Goal: Transaction & Acquisition: Purchase product/service

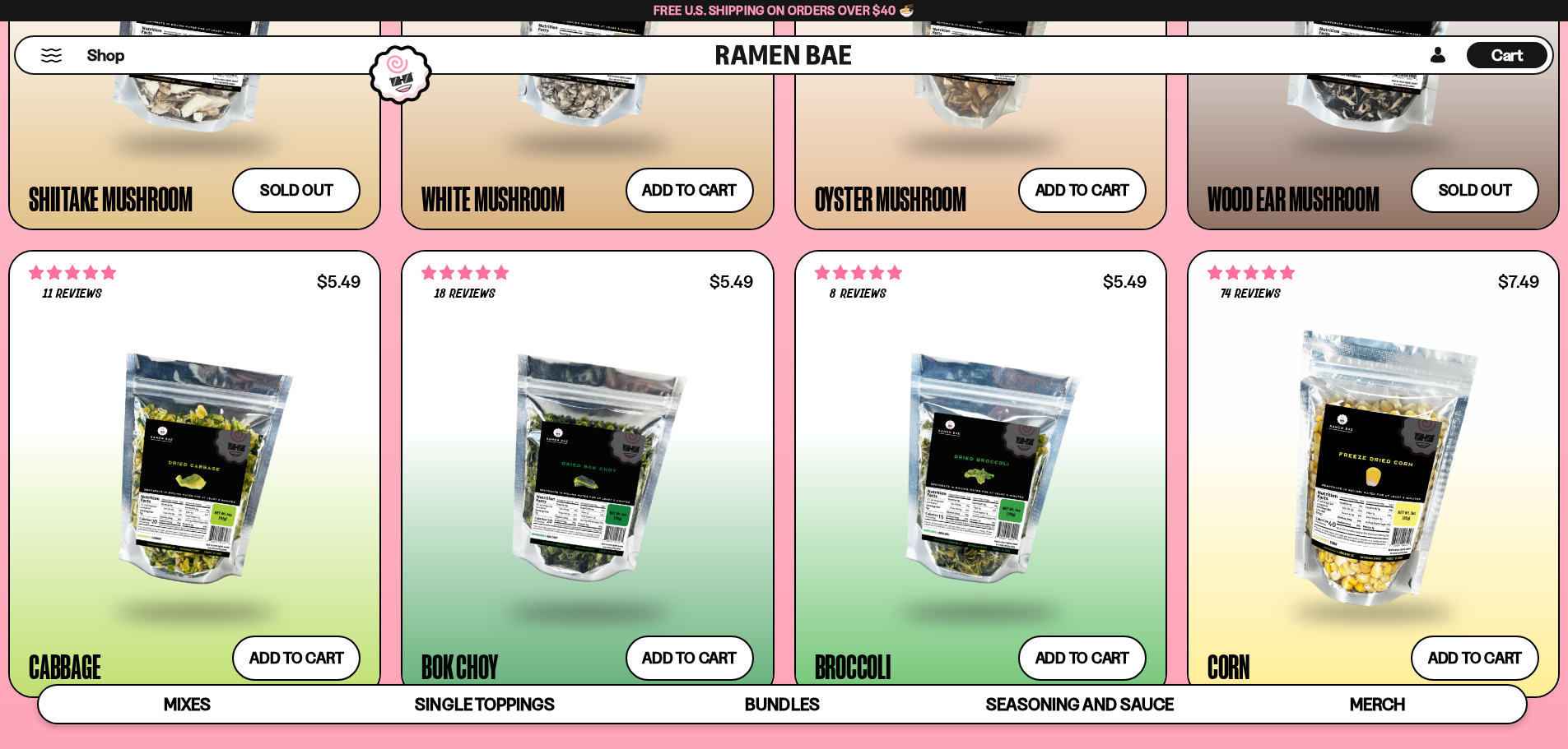
scroll to position [2773, 0]
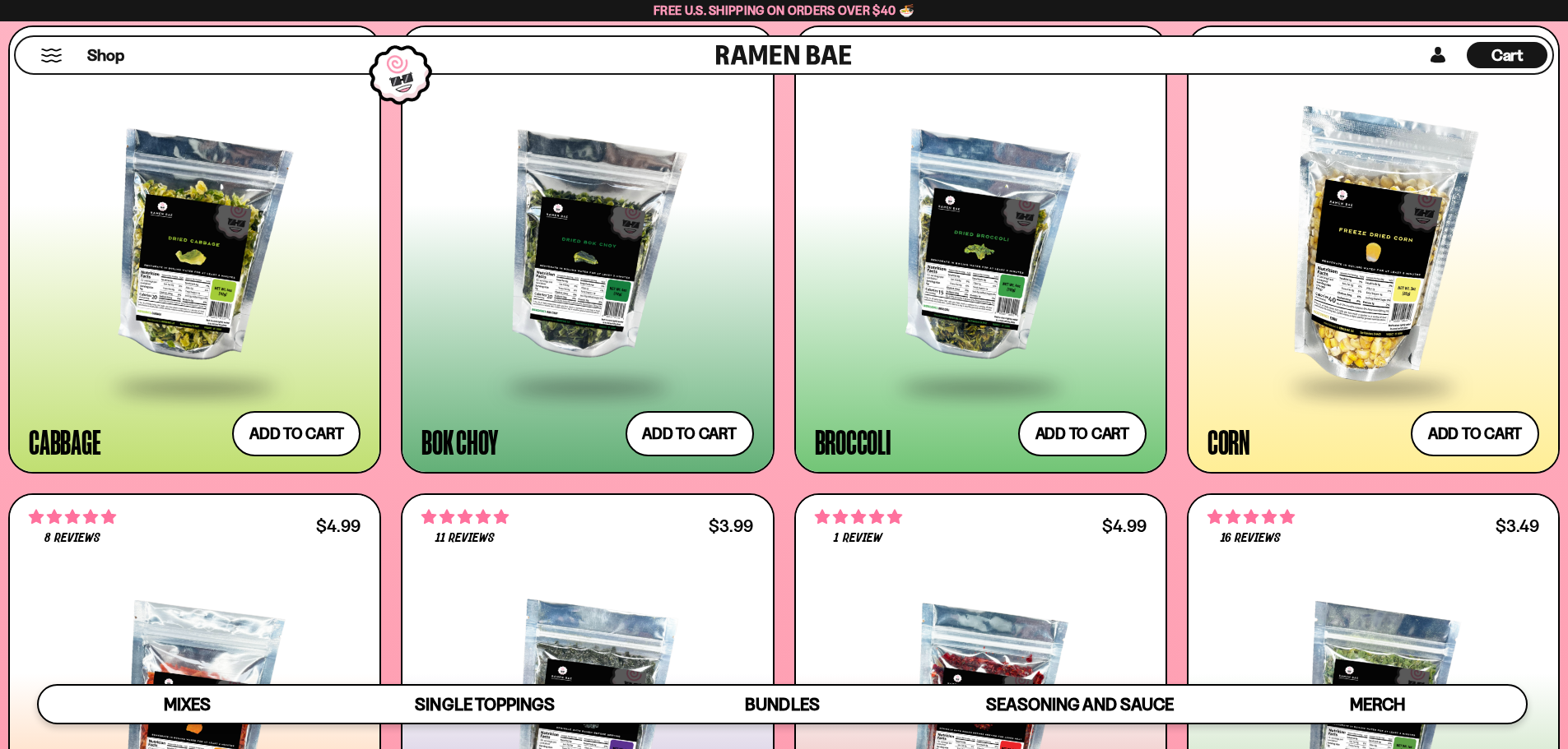
scroll to position [2937, 0]
click at [1474, 430] on button "Add to cart Add ― Regular price $7.49 Regular price Sale price $7.49 Unit price…" at bounding box center [1474, 433] width 135 height 48
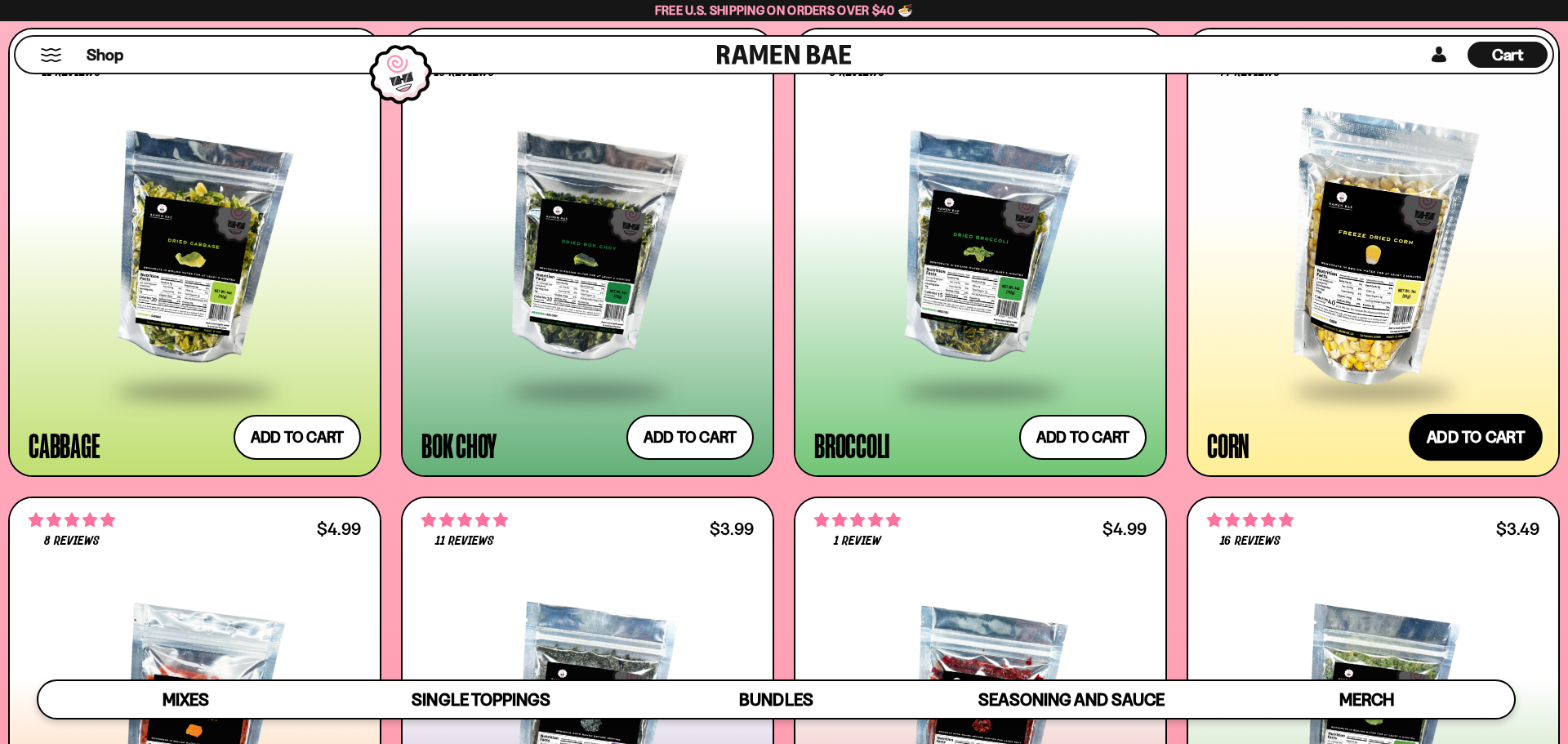
scroll to position [295, 0]
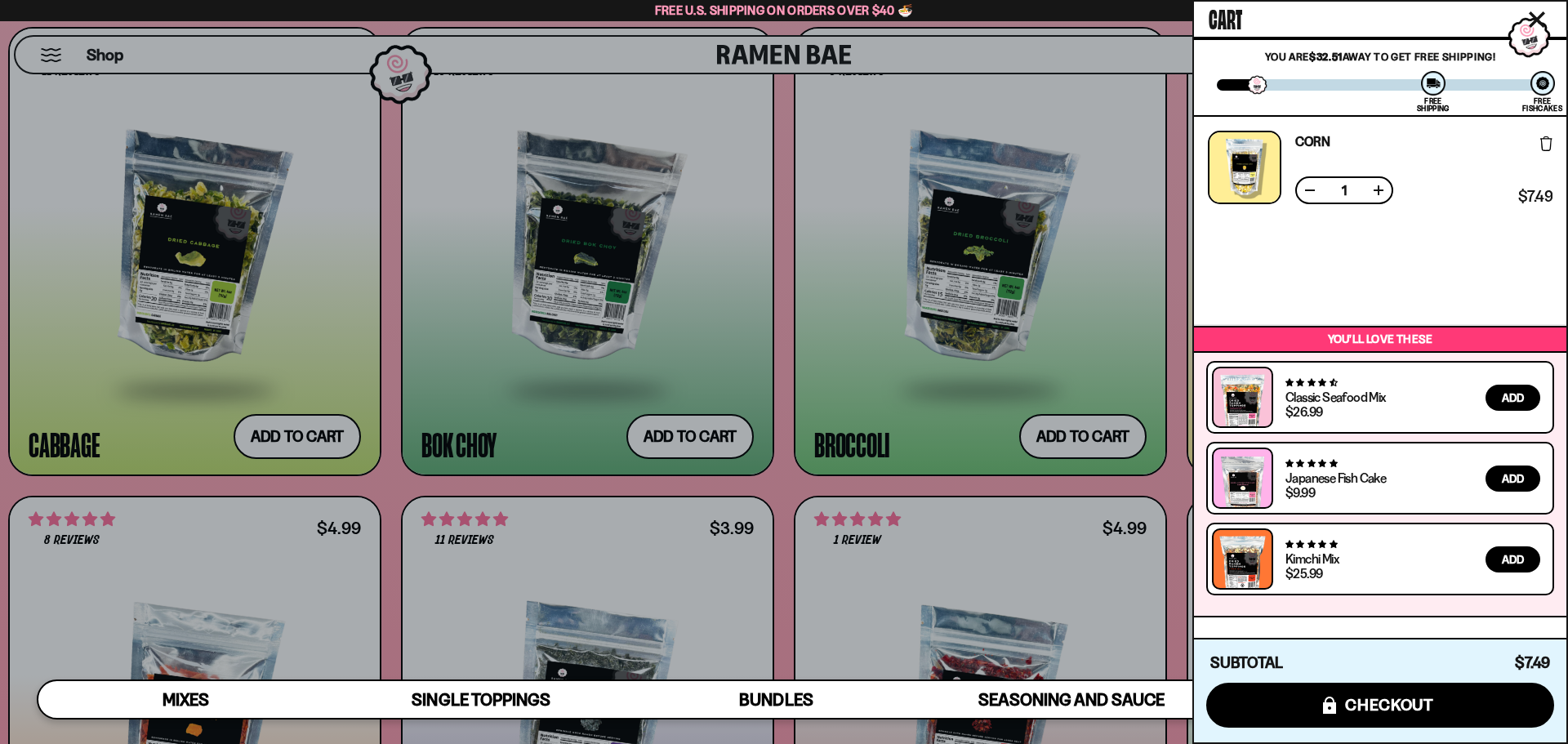
click at [1538, 18] on icon "Close cart" at bounding box center [1537, 20] width 14 height 14
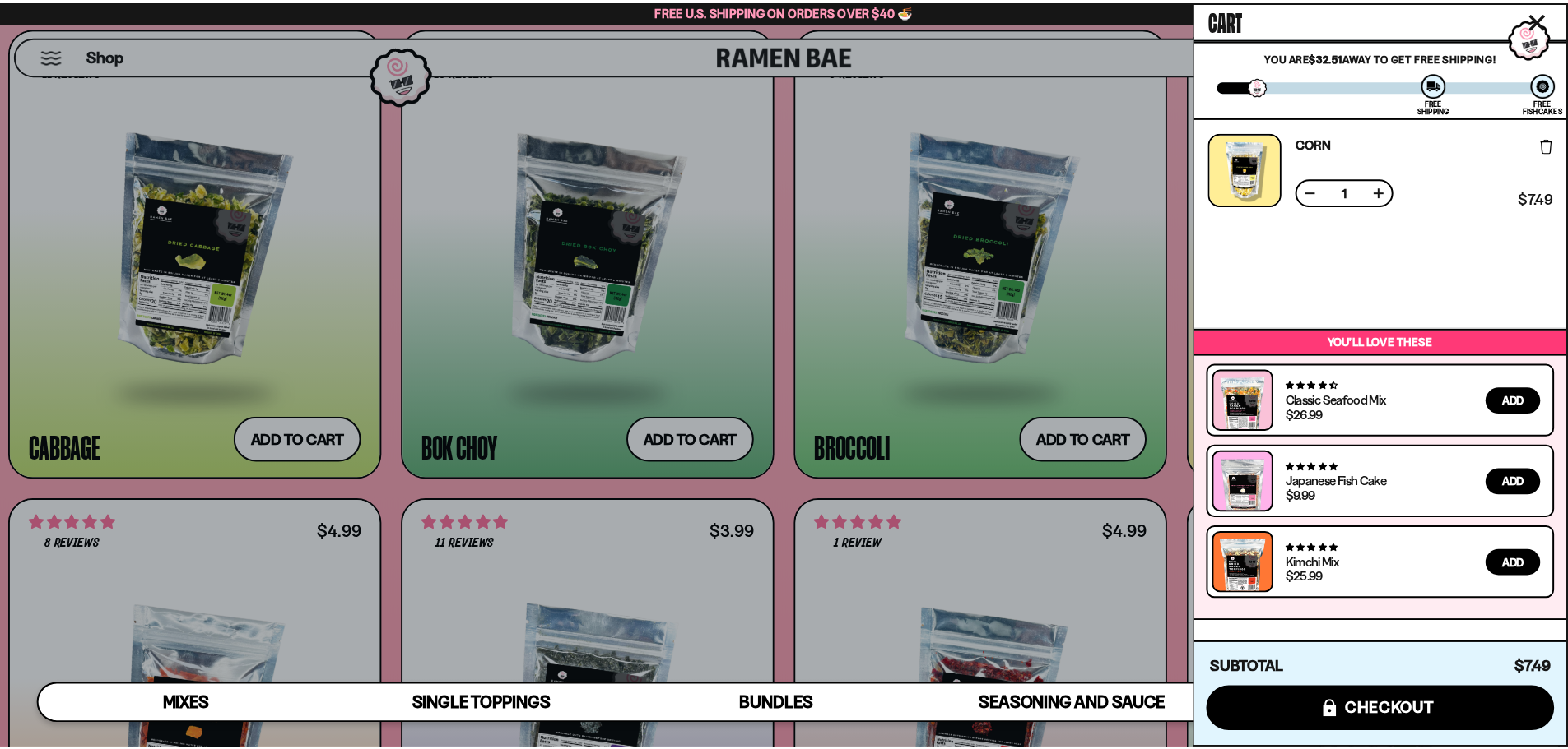
scroll to position [296, 0]
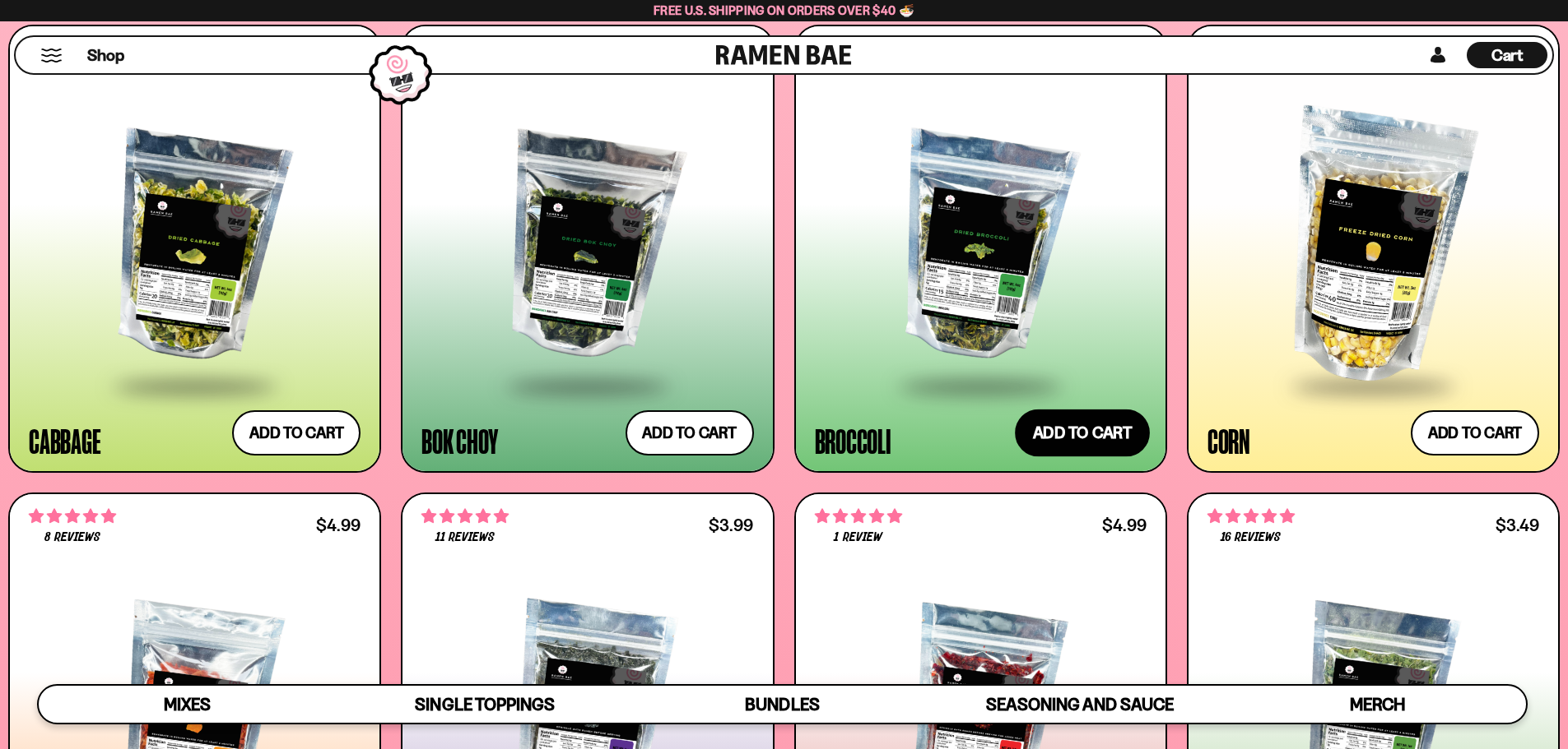
click at [1076, 429] on button "Add to cart Add ― Regular price $5.49 Regular price Sale price $5.49 Unit price…" at bounding box center [1083, 433] width 135 height 48
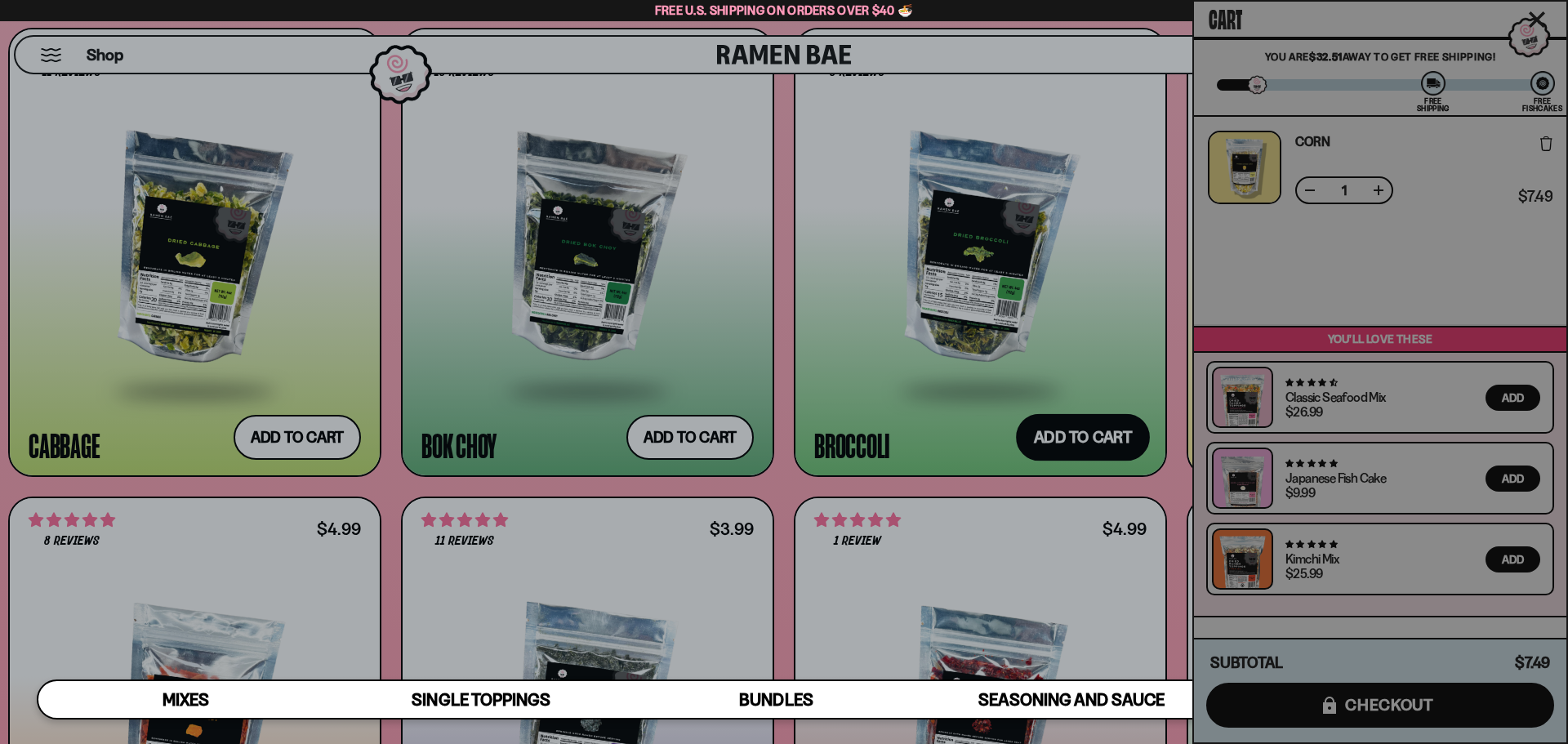
scroll to position [295, 0]
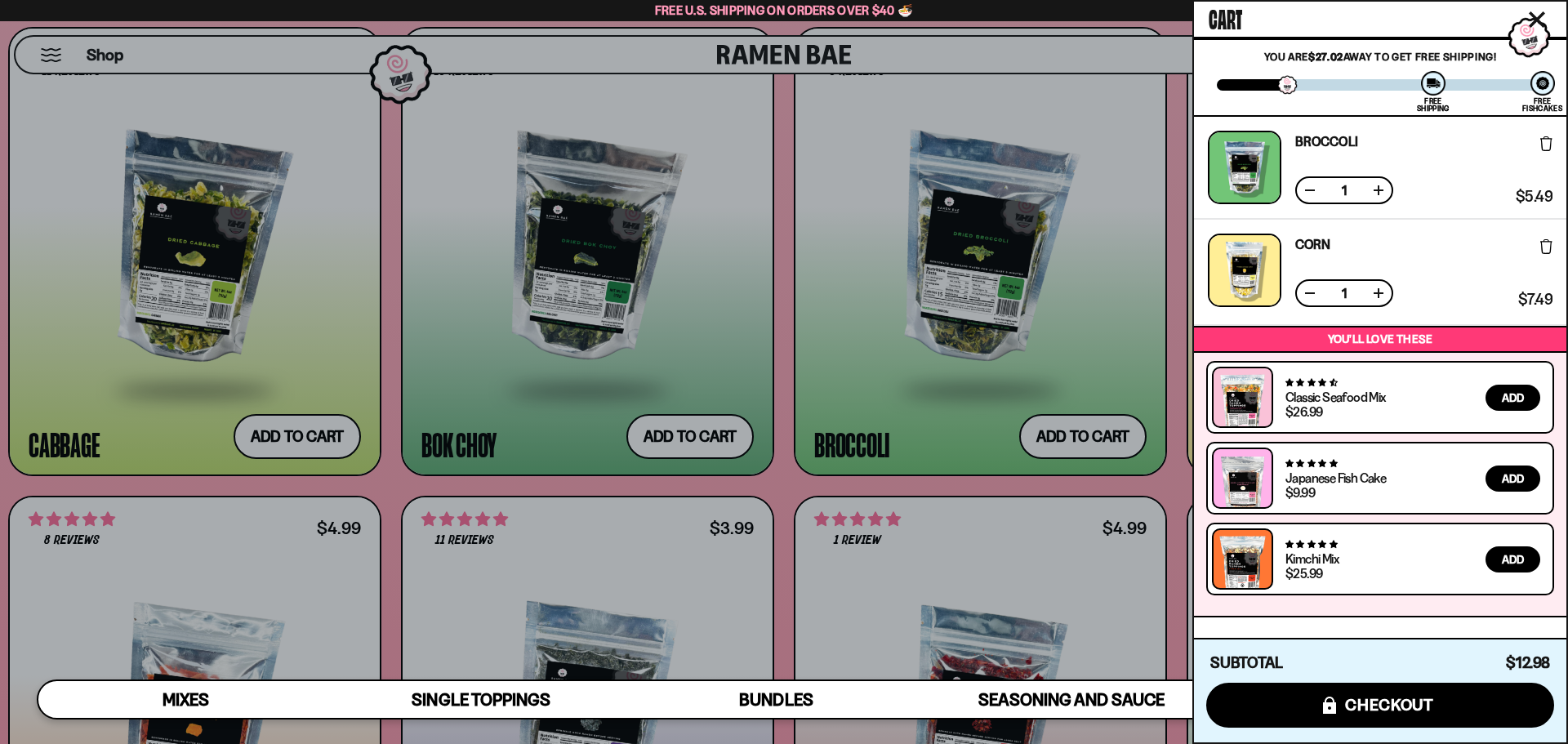
click at [1542, 14] on icon "Close cart" at bounding box center [1537, 20] width 14 height 14
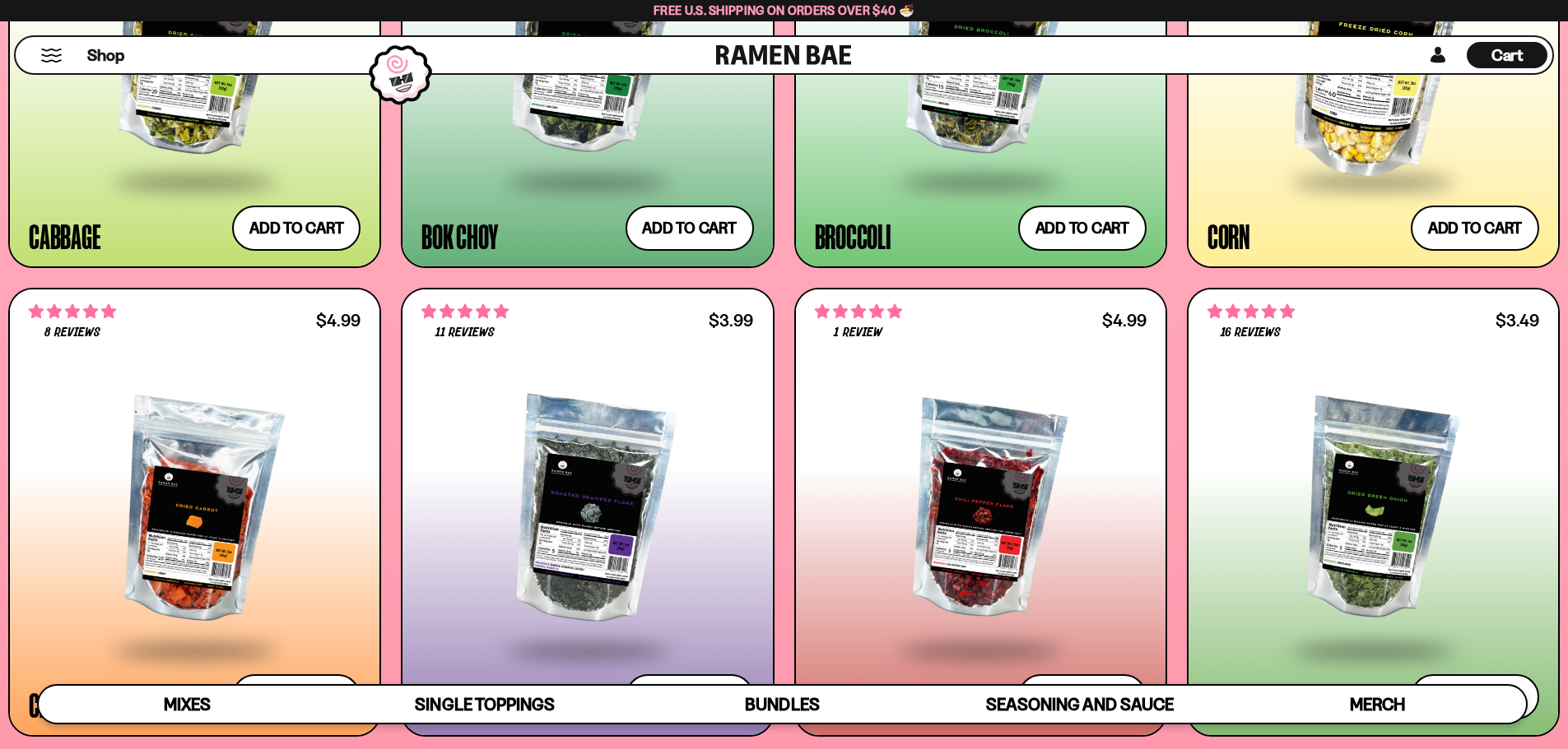
scroll to position [3101, 0]
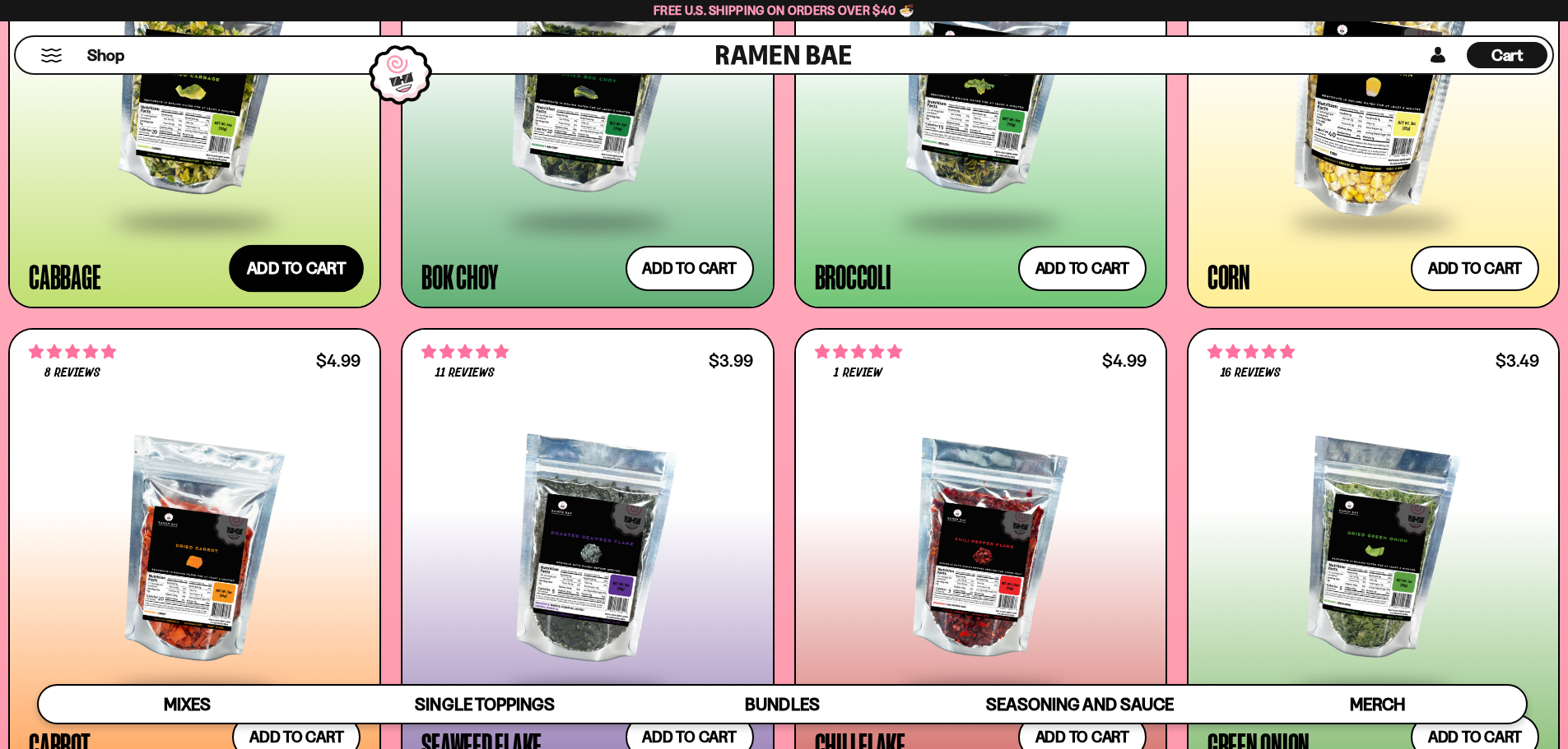
click at [279, 257] on button "Add to cart Add ― Regular price $5.49 Regular price Sale price $5.49 Unit price…" at bounding box center [296, 268] width 135 height 48
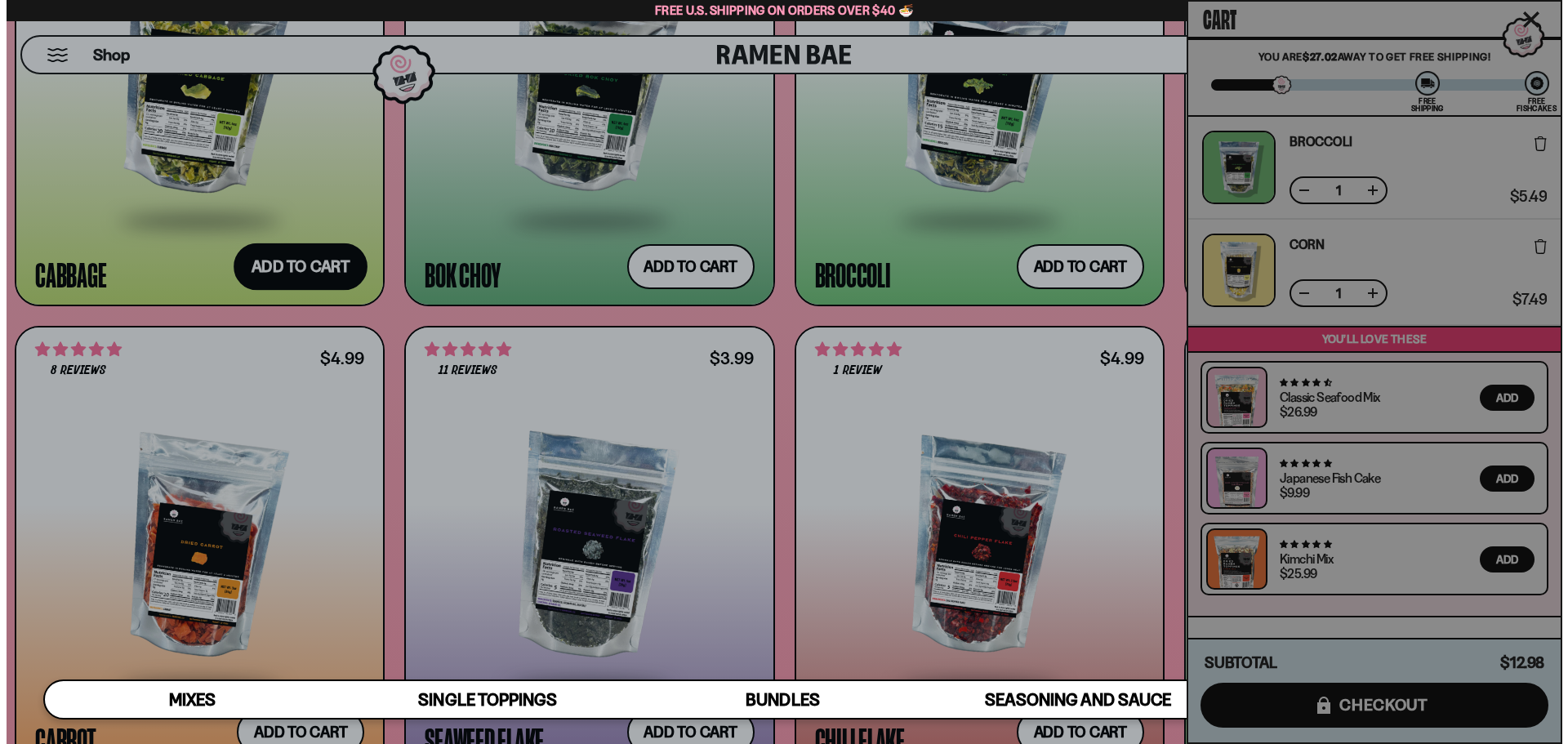
scroll to position [295, 0]
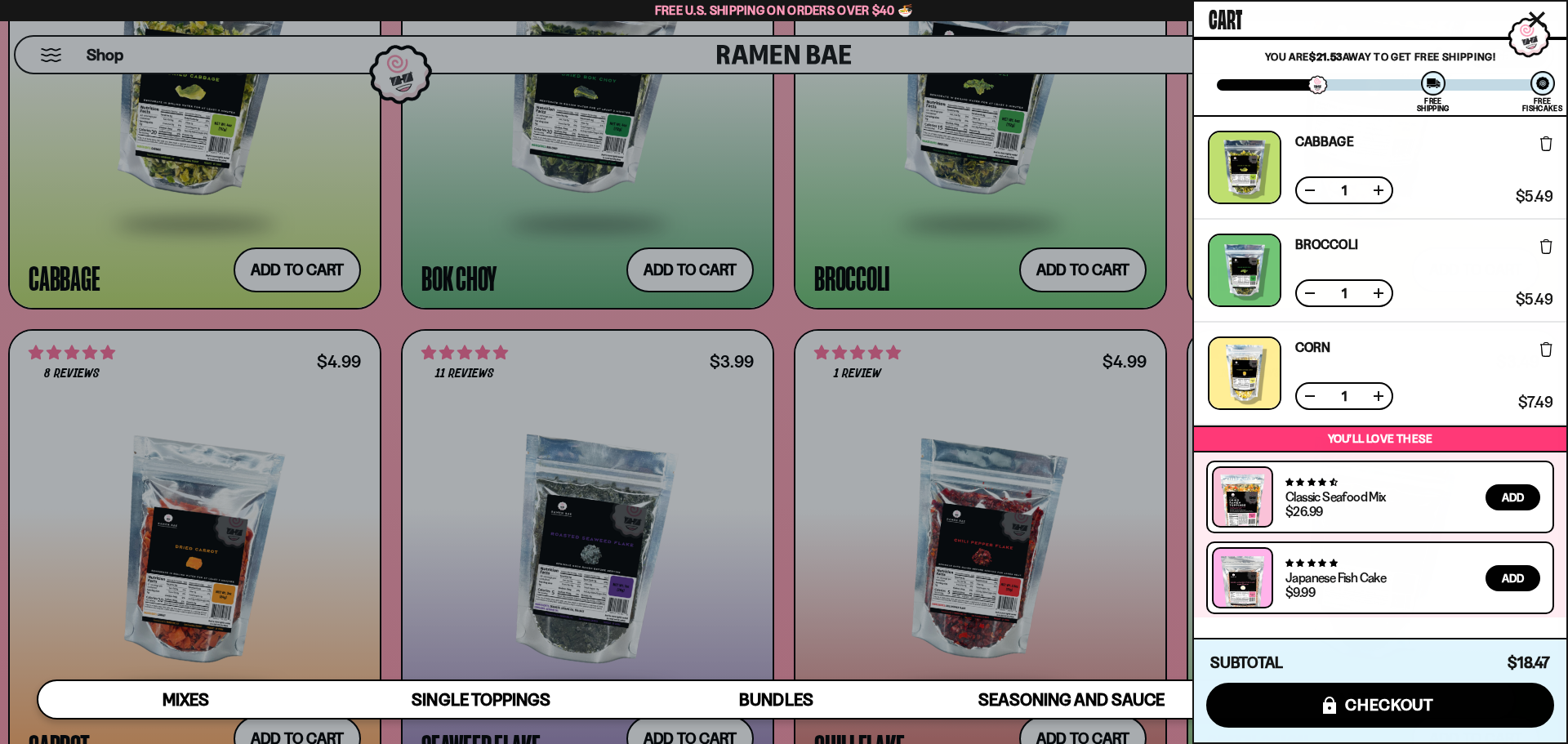
click at [1543, 15] on icon "Close cart" at bounding box center [1537, 20] width 14 height 14
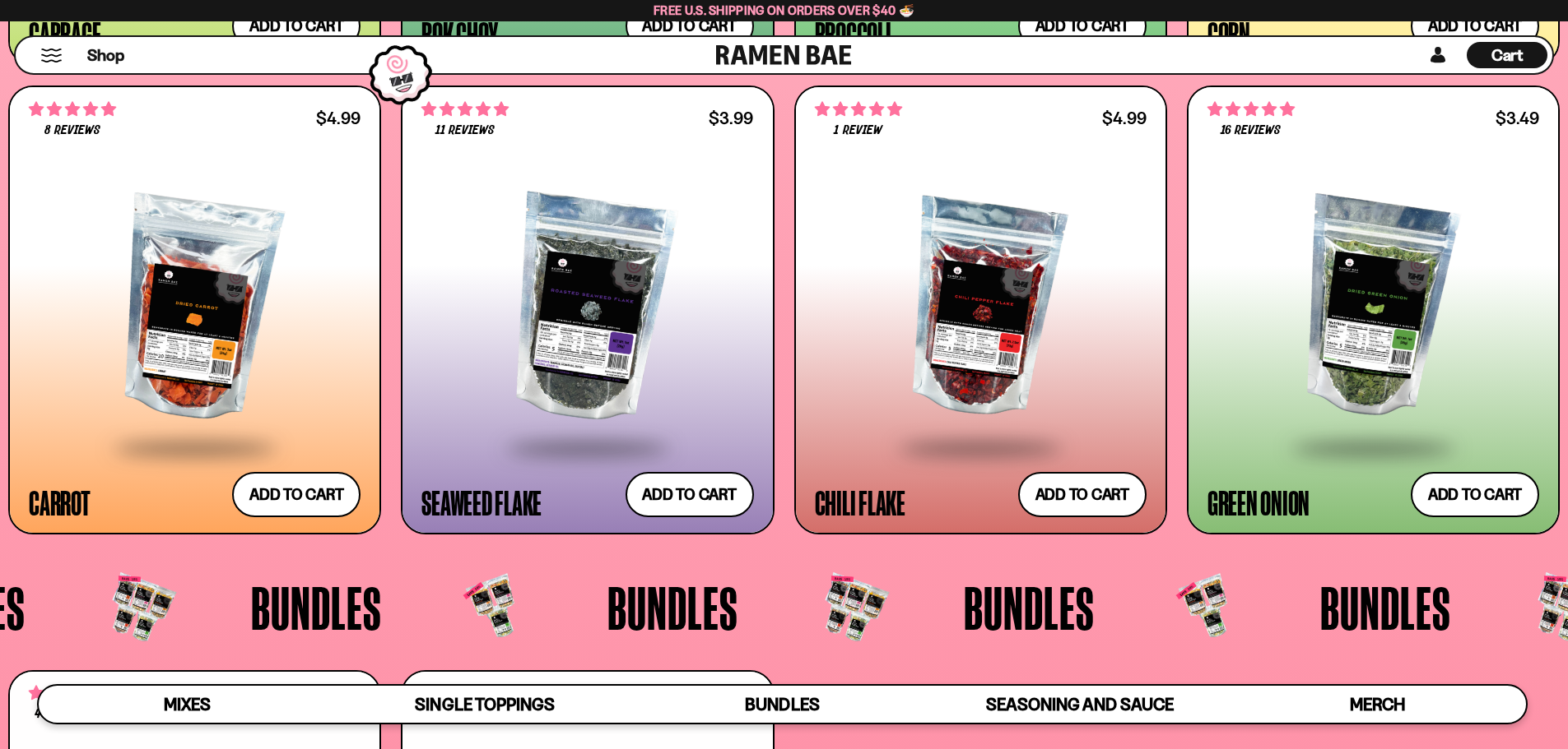
scroll to position [3348, 0]
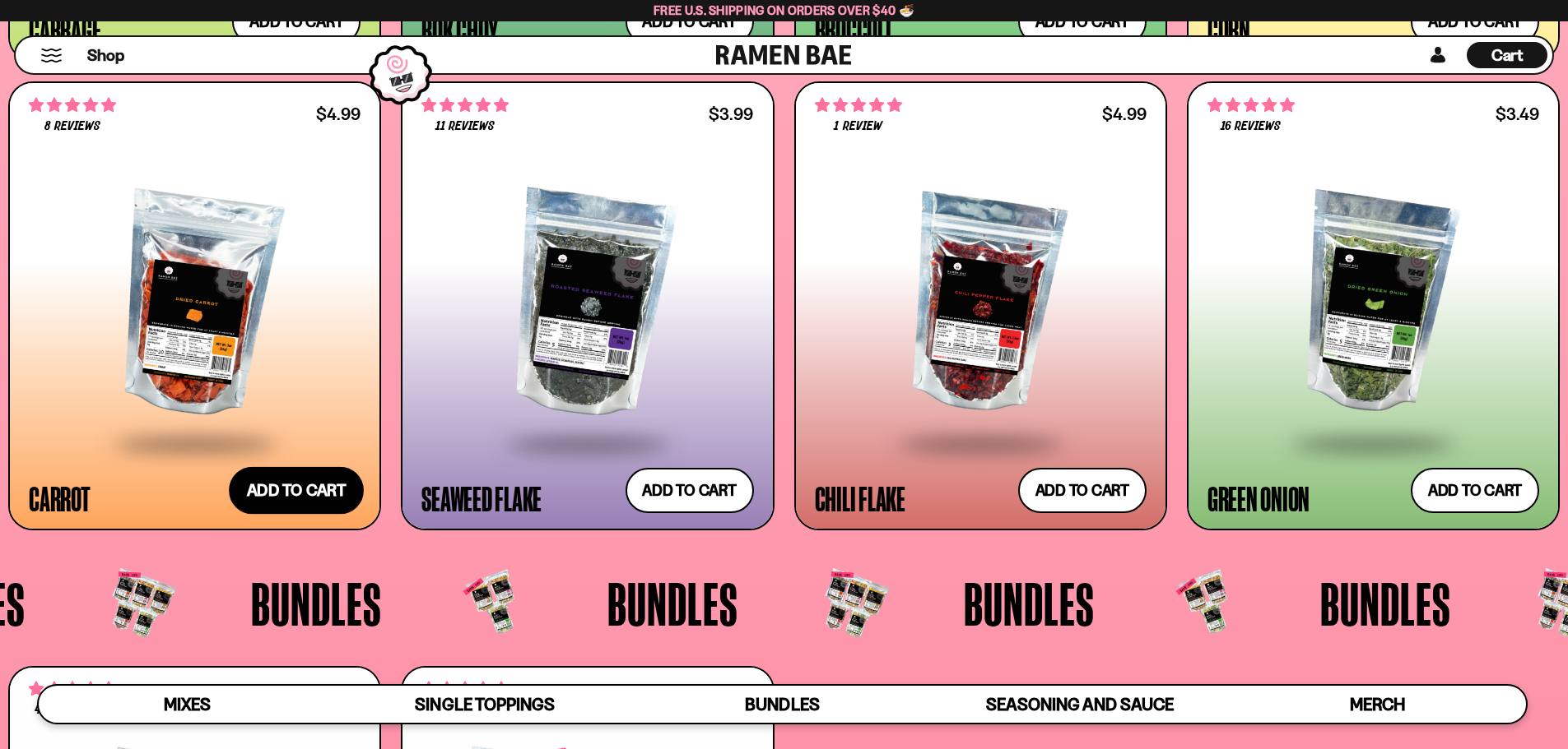
click at [274, 495] on button "Add to cart Add ― Regular price $4.99 Regular price Sale price $4.99 Unit price…" at bounding box center [296, 490] width 135 height 48
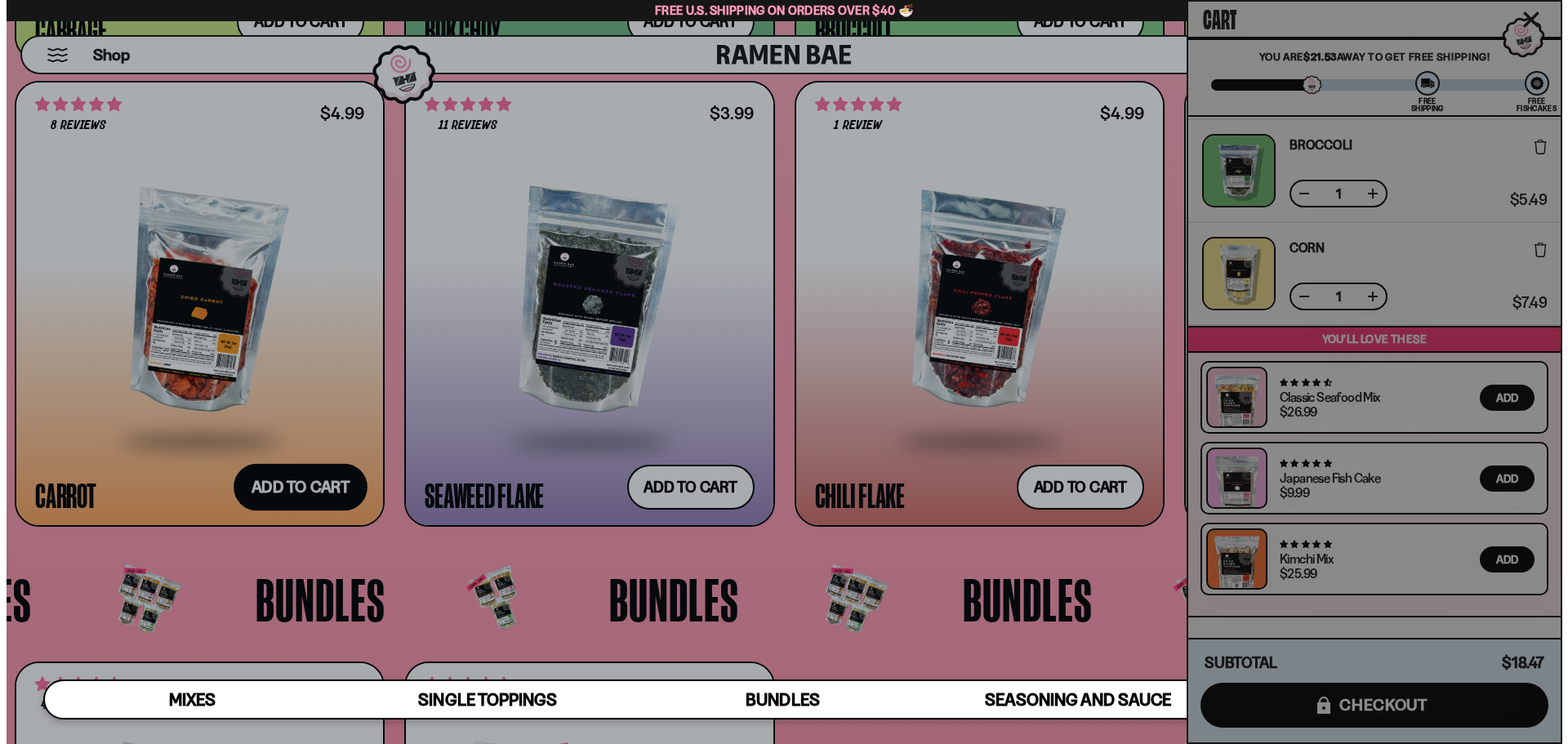
scroll to position [295, 0]
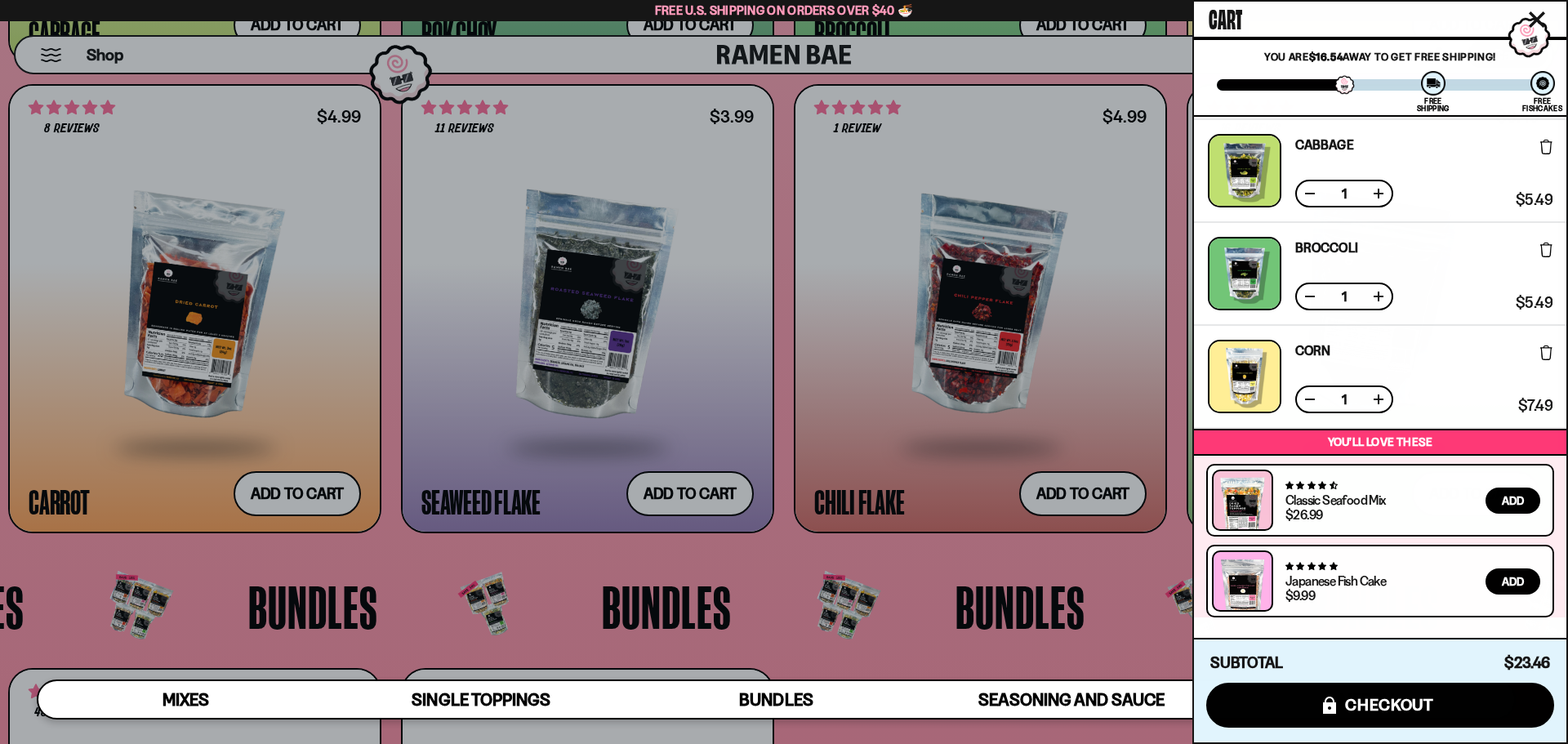
click at [1535, 13] on icon "Close cart" at bounding box center [1537, 20] width 16 height 16
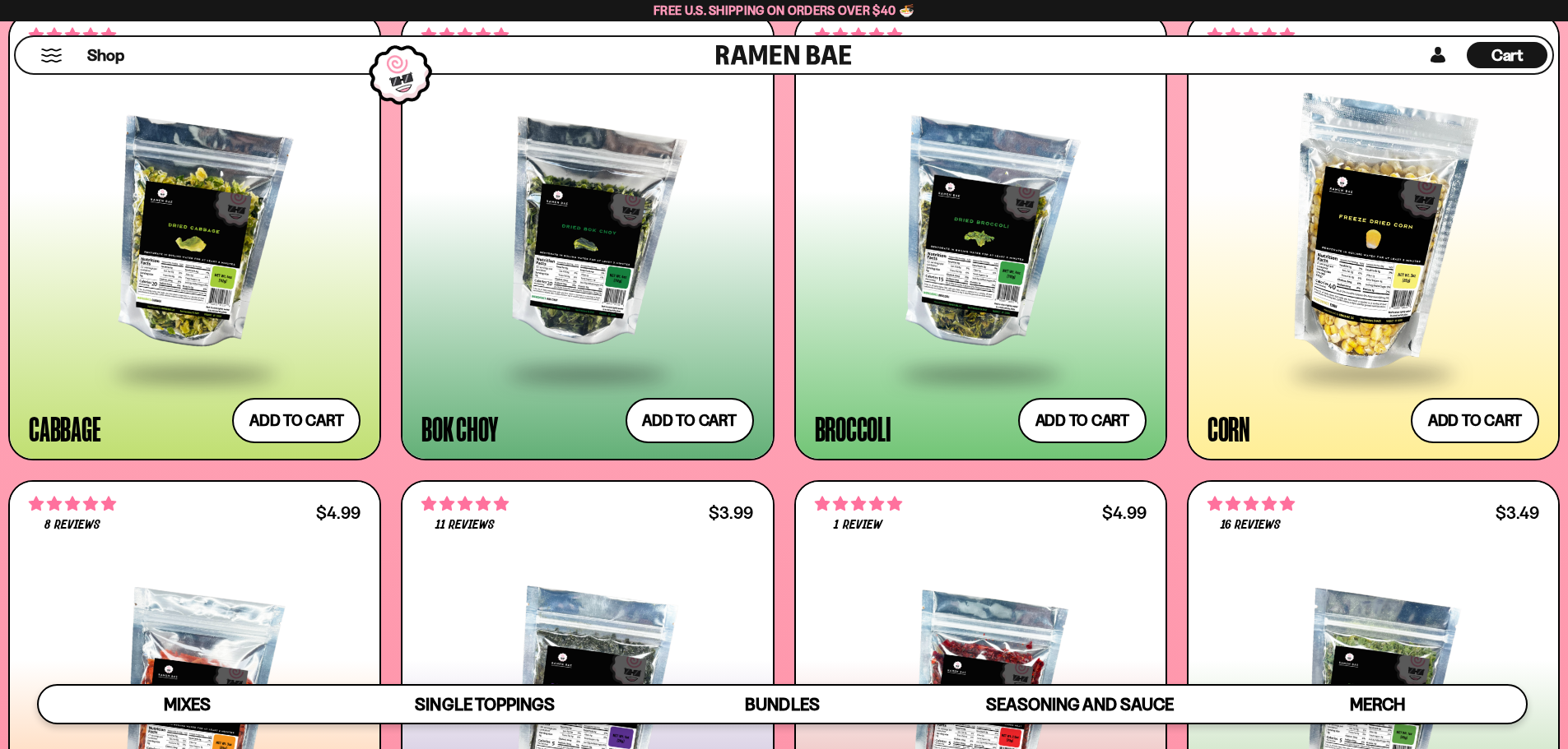
scroll to position [3184, 0]
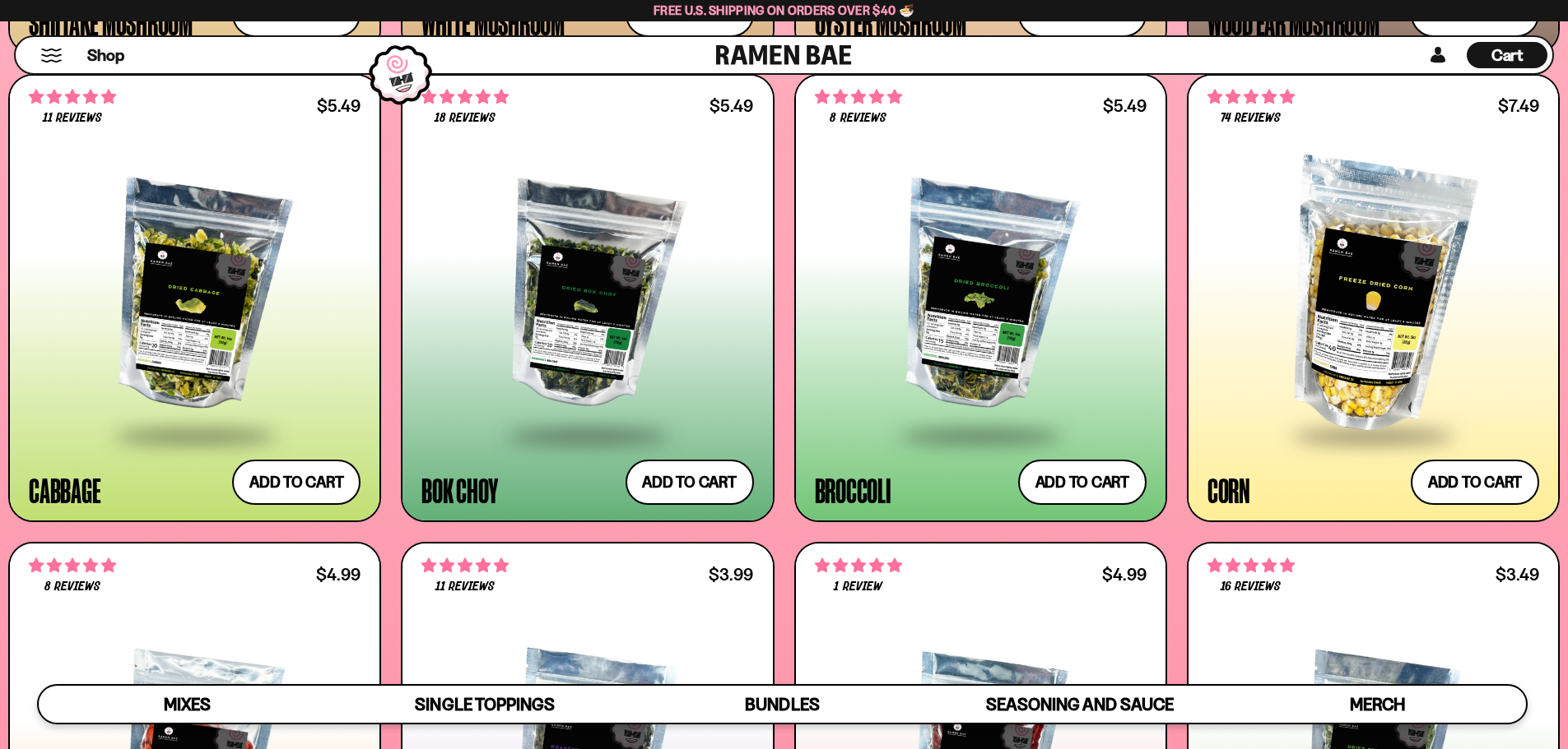
click at [1505, 54] on span "Cart" at bounding box center [1508, 55] width 32 height 20
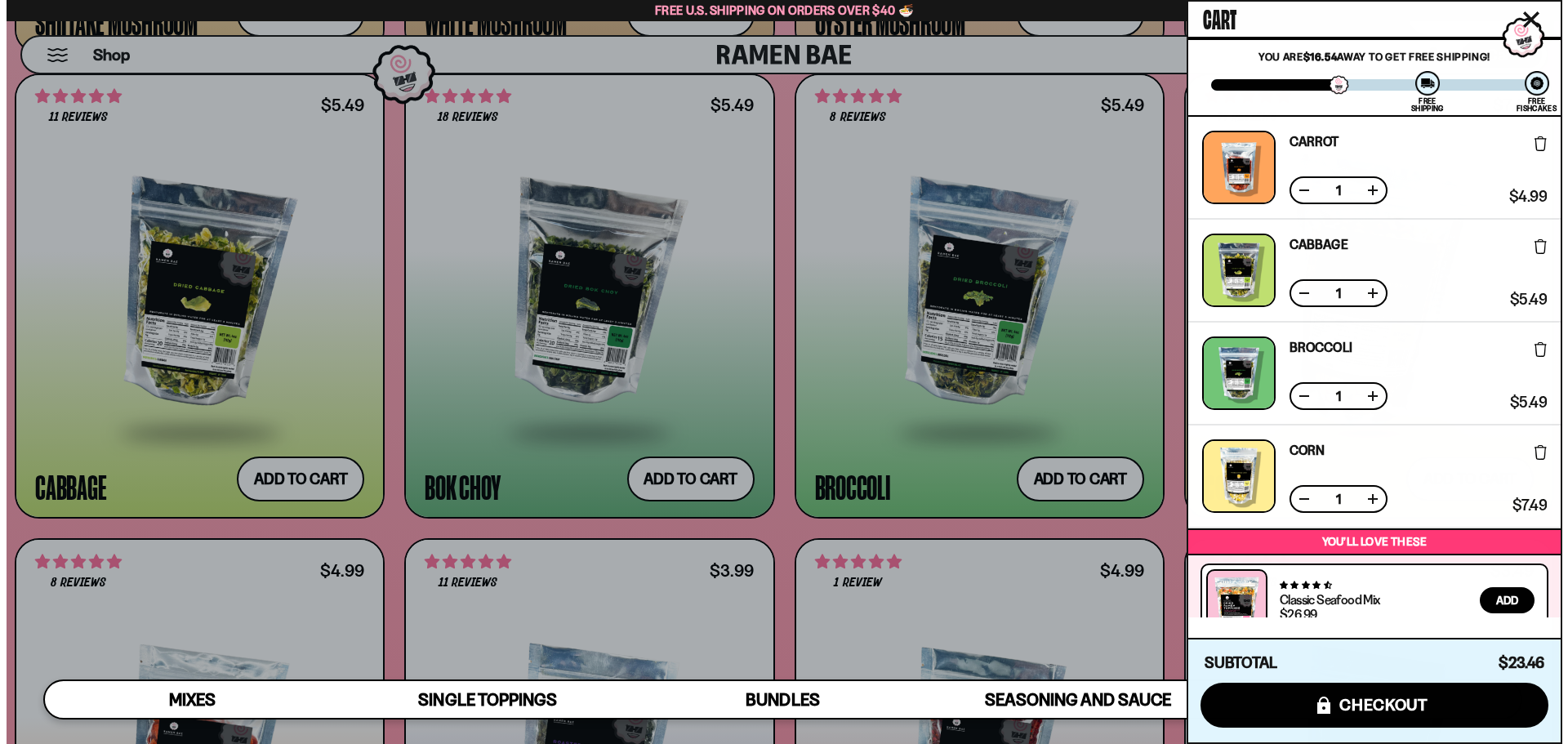
scroll to position [3180, 0]
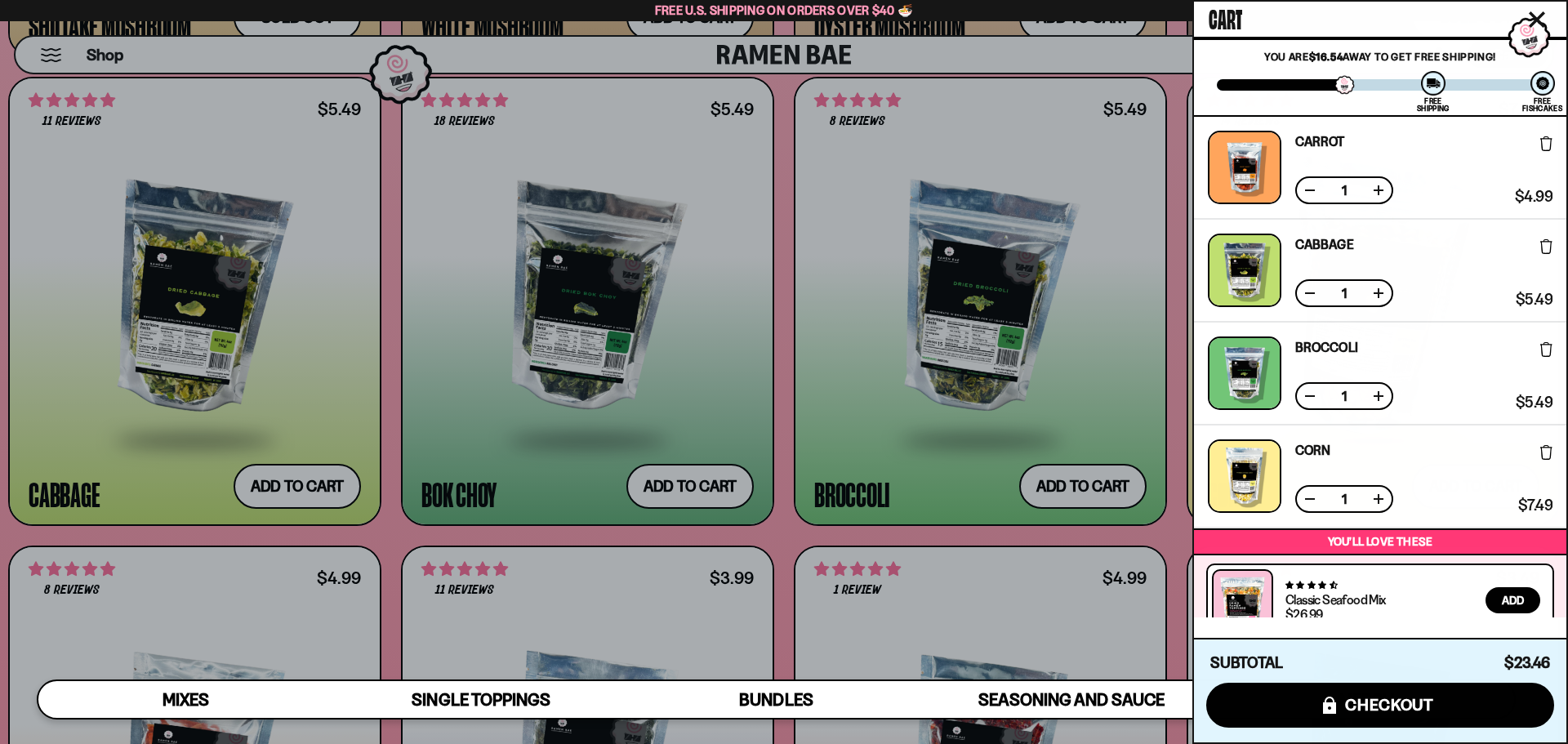
click at [1383, 497] on button at bounding box center [1378, 499] width 16 height 16
click at [1529, 16] on icon "Close cart" at bounding box center [1537, 20] width 16 height 16
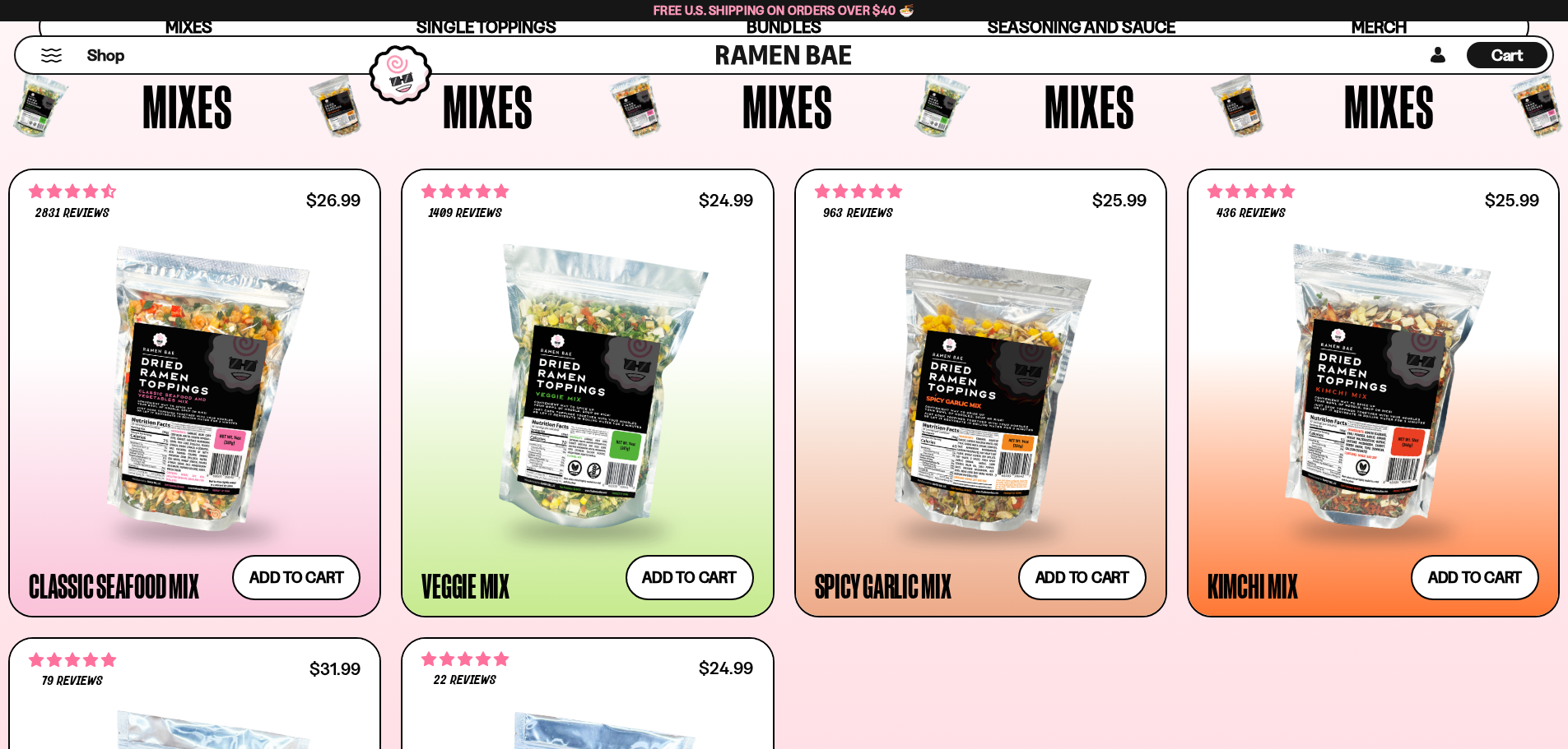
scroll to position [658, 0]
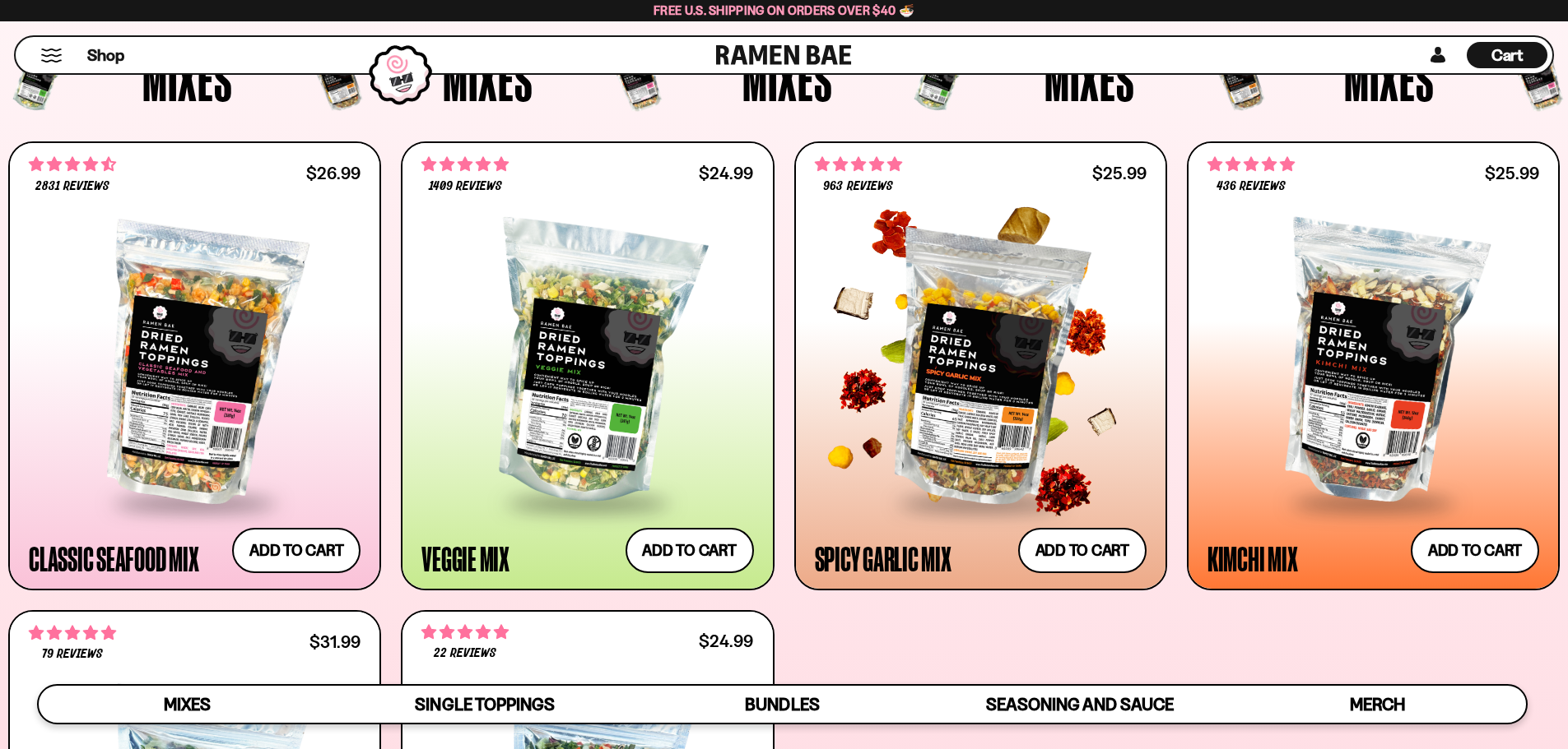
click at [975, 315] on div at bounding box center [981, 364] width 331 height 275
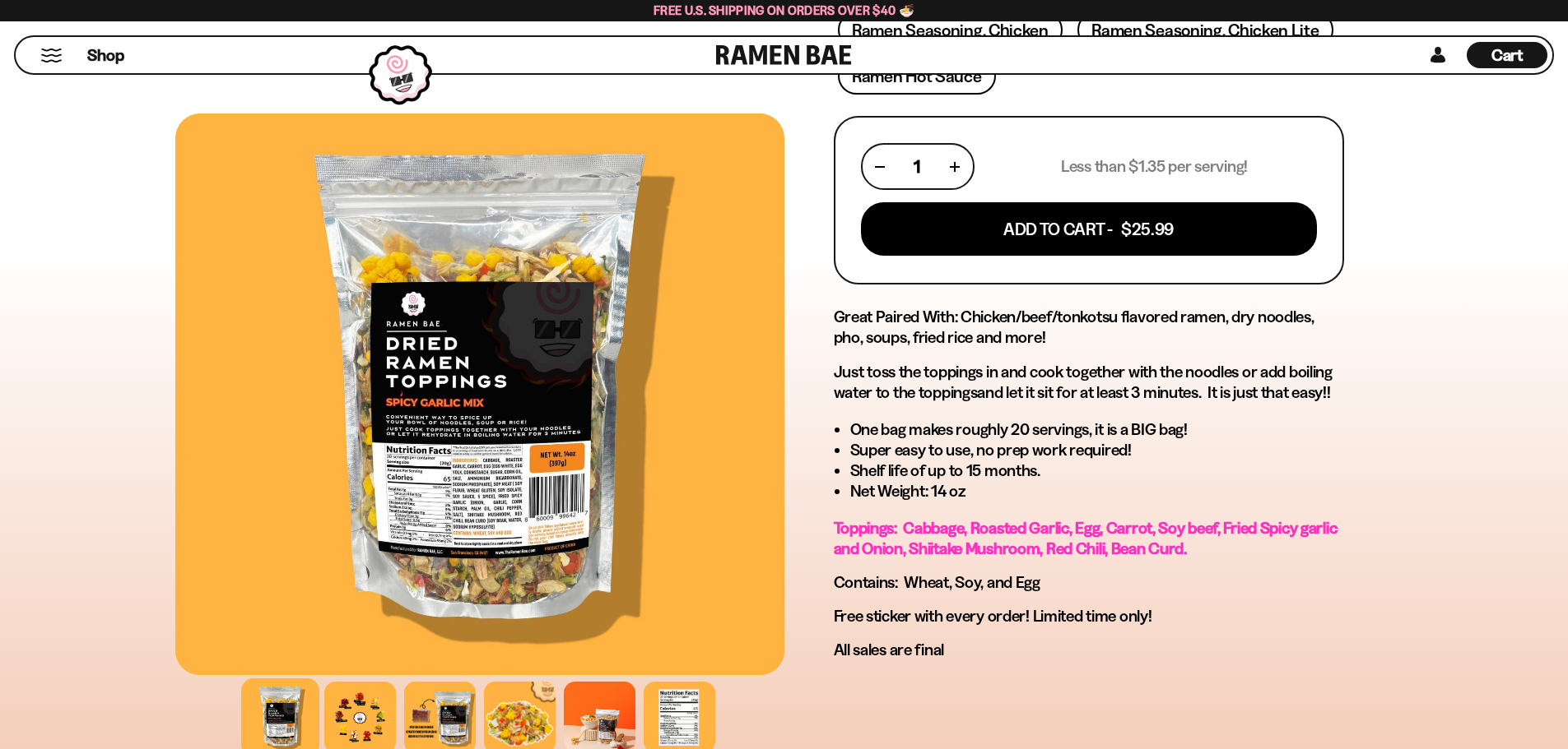
scroll to position [740, 0]
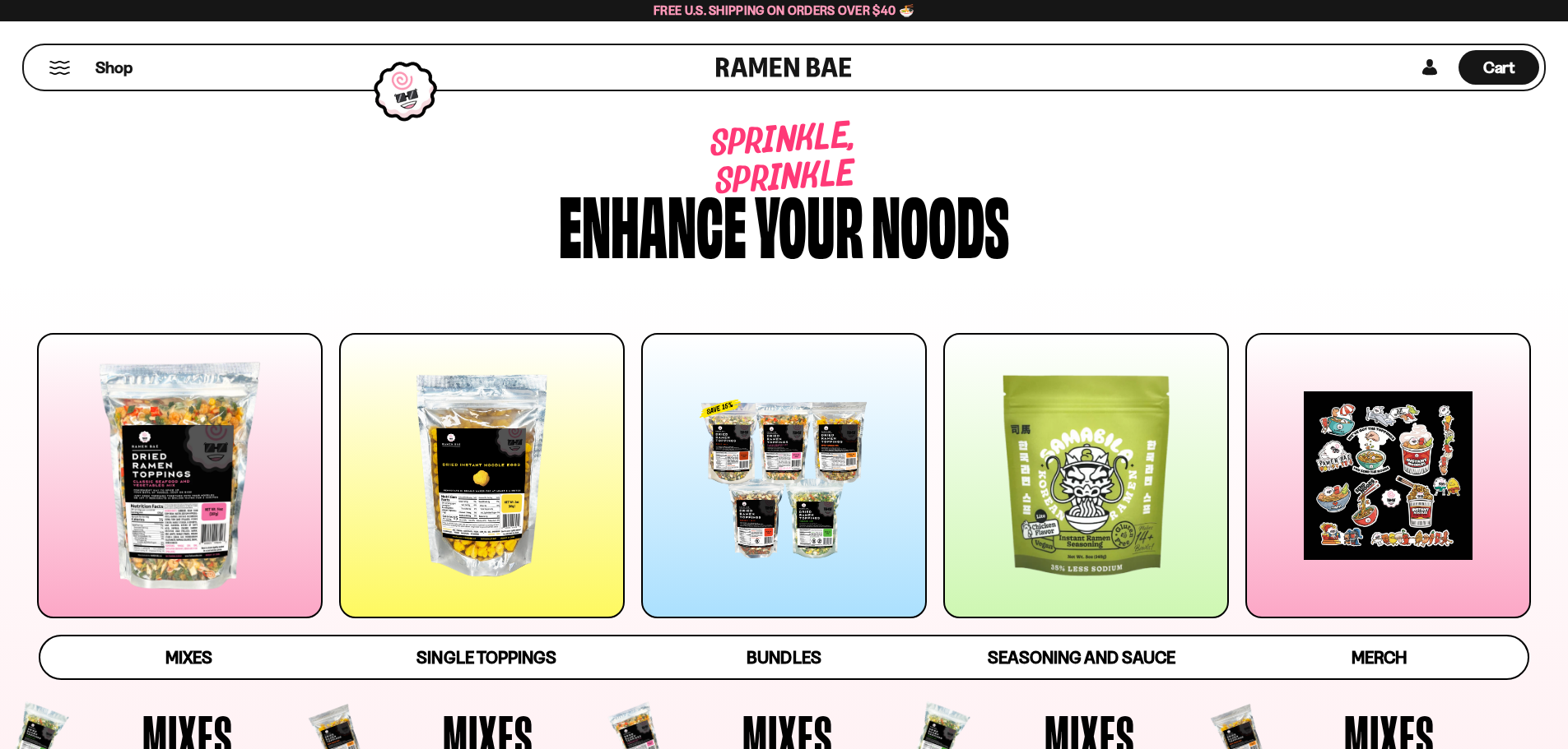
scroll to position [658, 0]
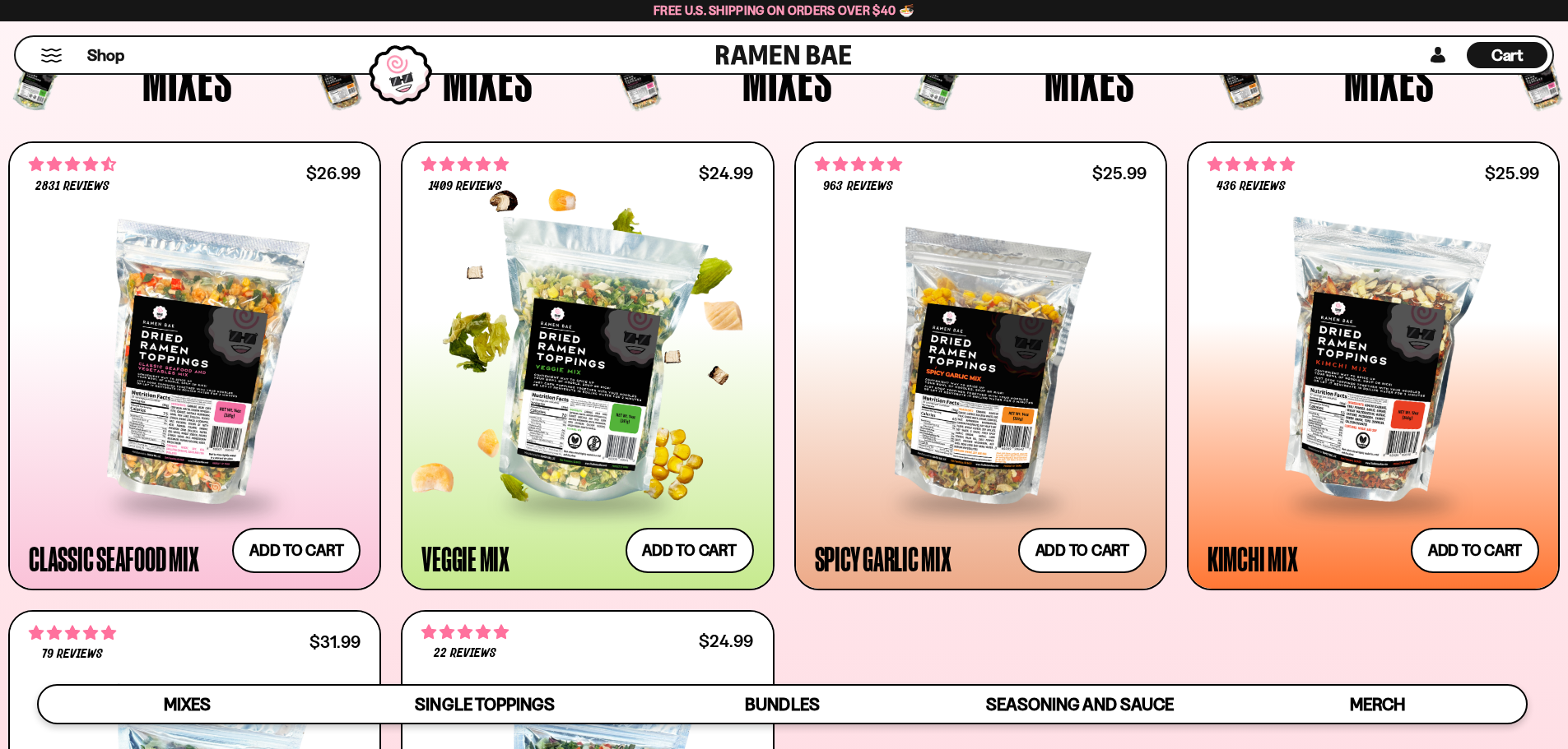
click at [545, 302] on div at bounding box center [587, 364] width 331 height 275
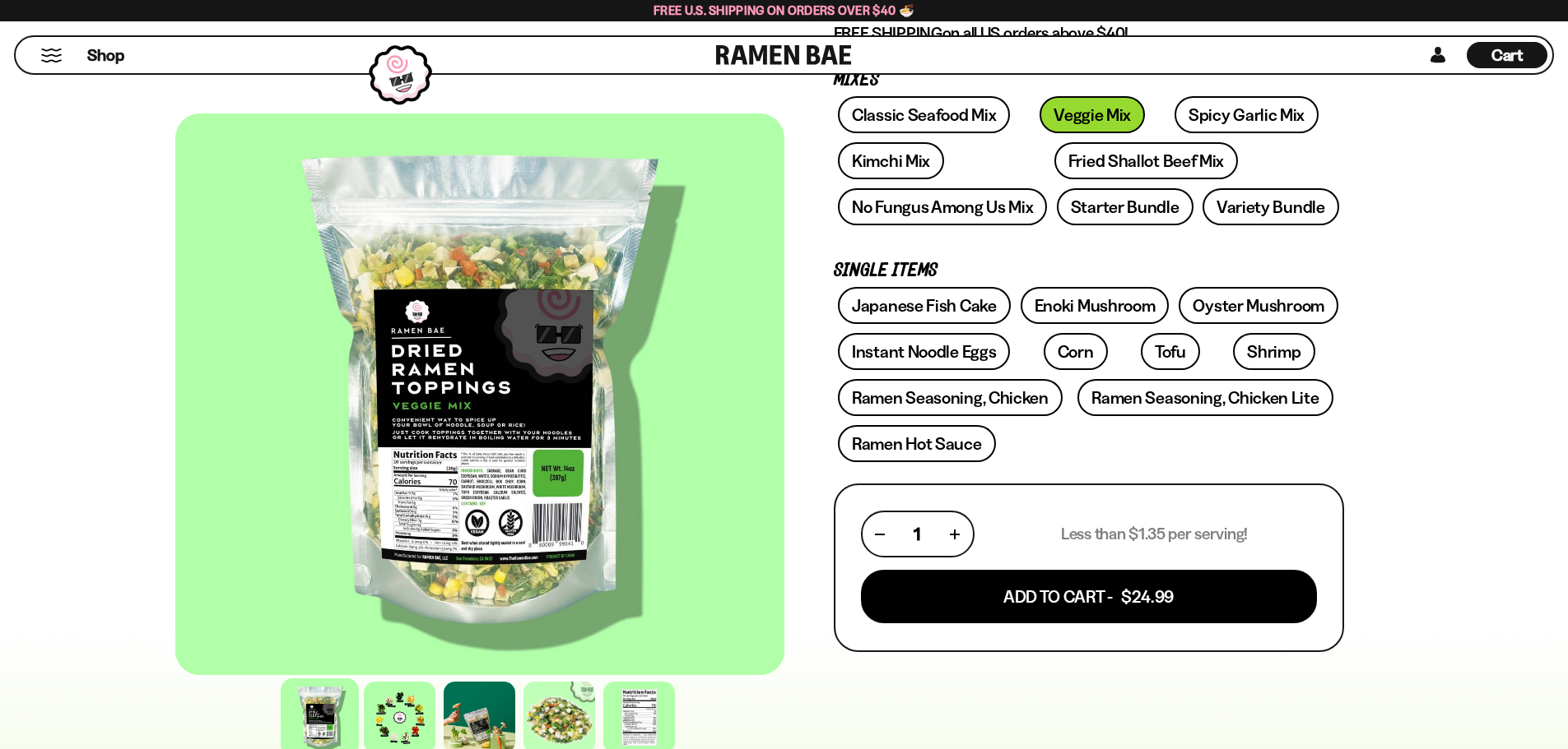
scroll to position [247, 0]
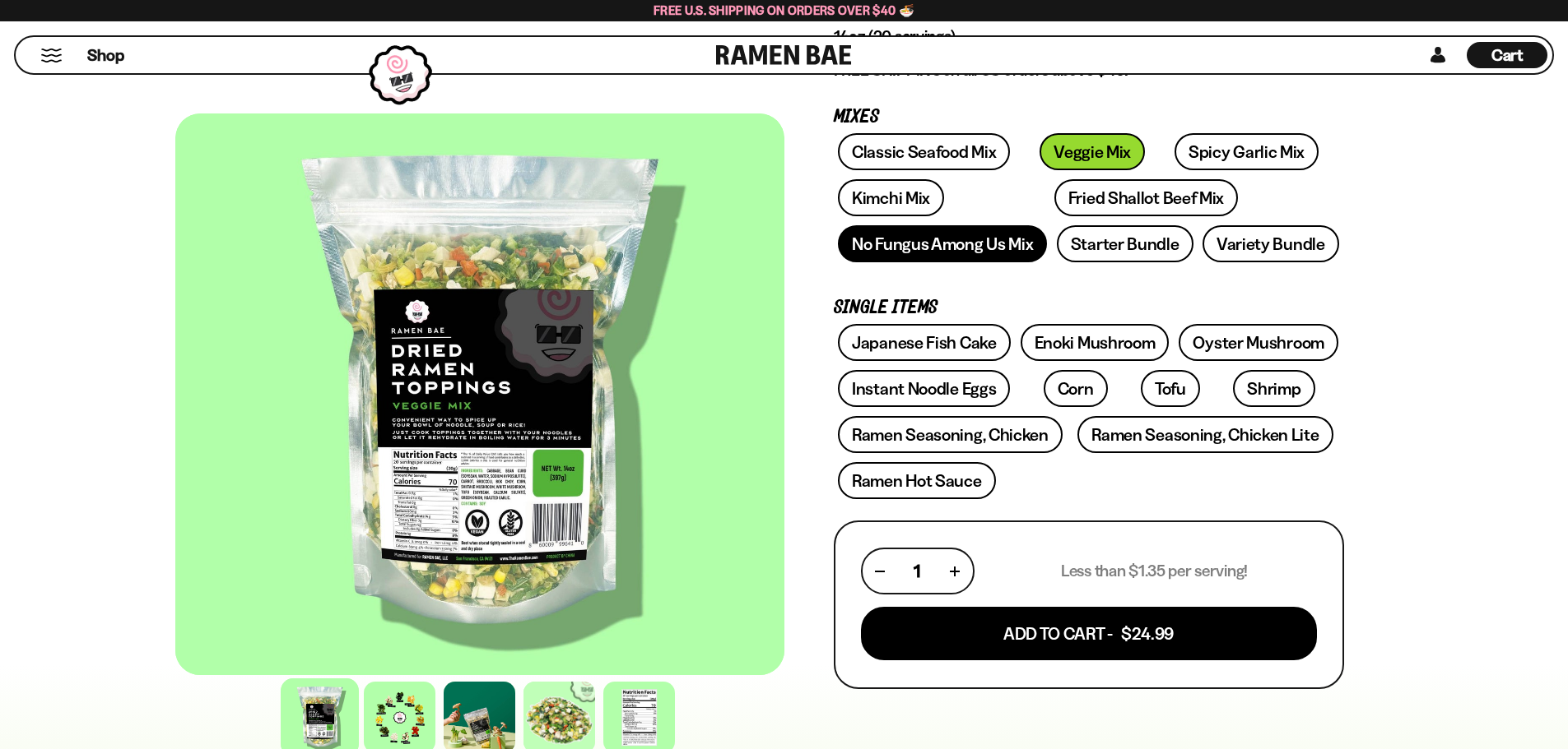
click at [961, 239] on link "No Fungus Among Us Mix" at bounding box center [942, 243] width 209 height 37
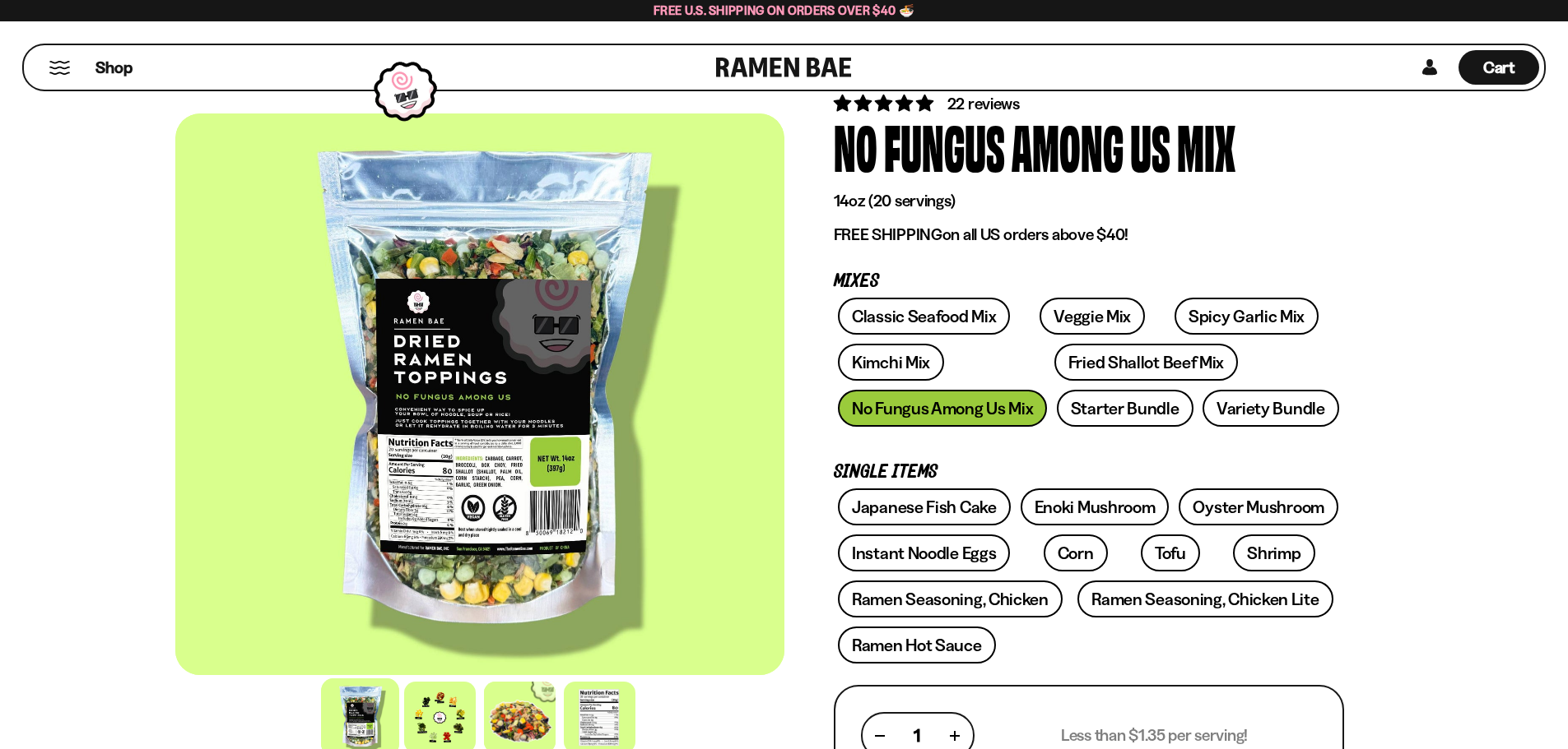
scroll to position [165, 0]
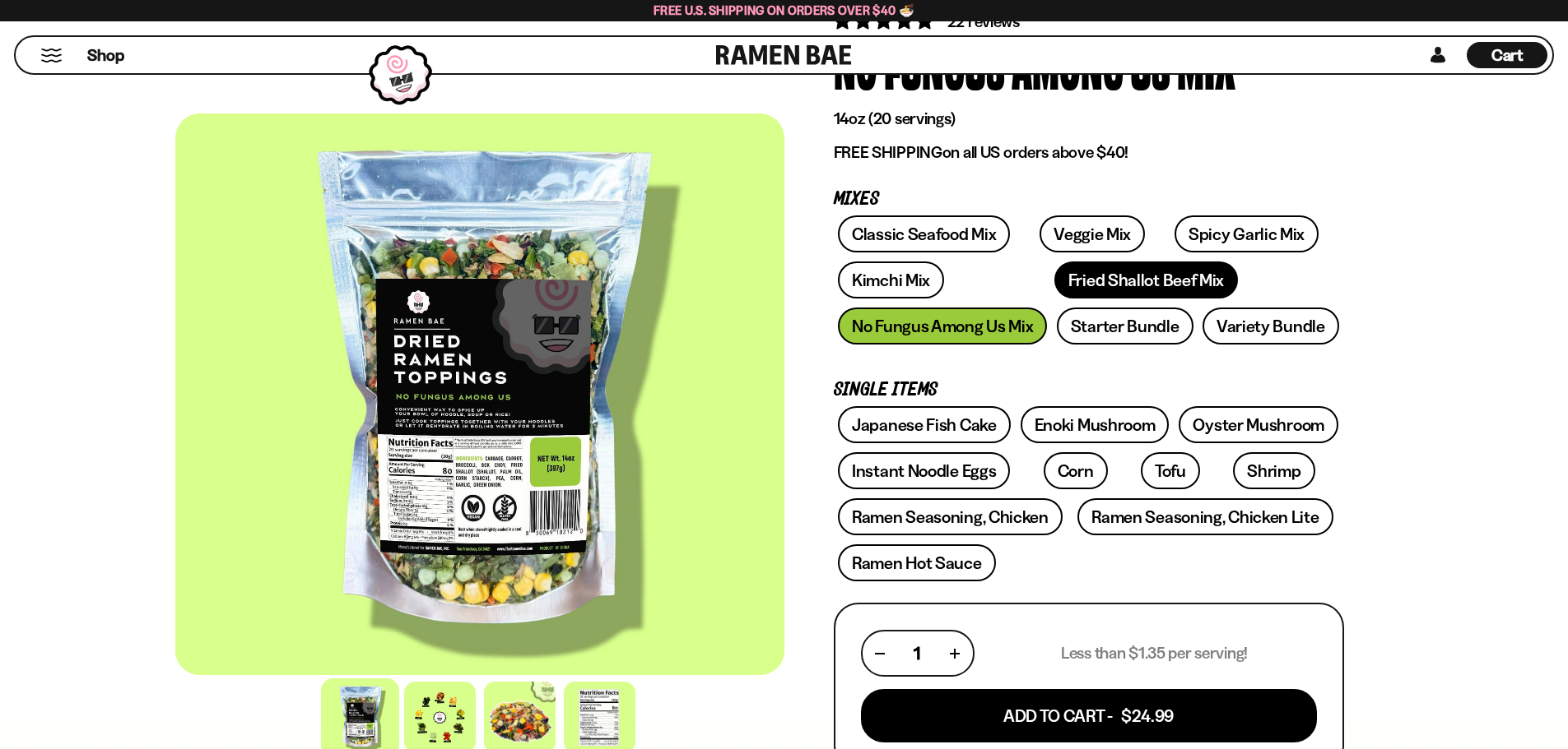
click at [1054, 280] on link "Fried Shallot Beef Mix" at bounding box center [1146, 280] width 184 height 37
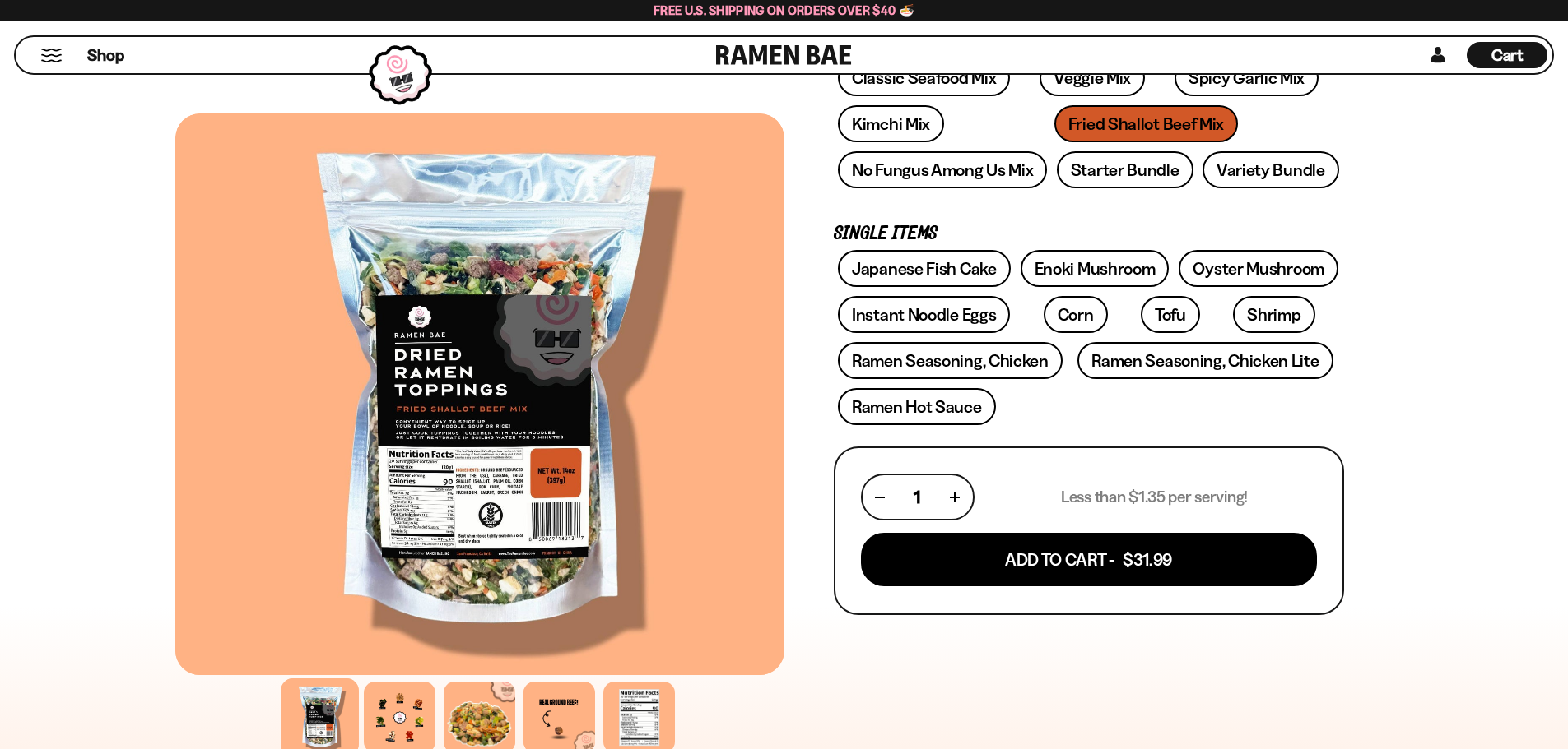
scroll to position [247, 0]
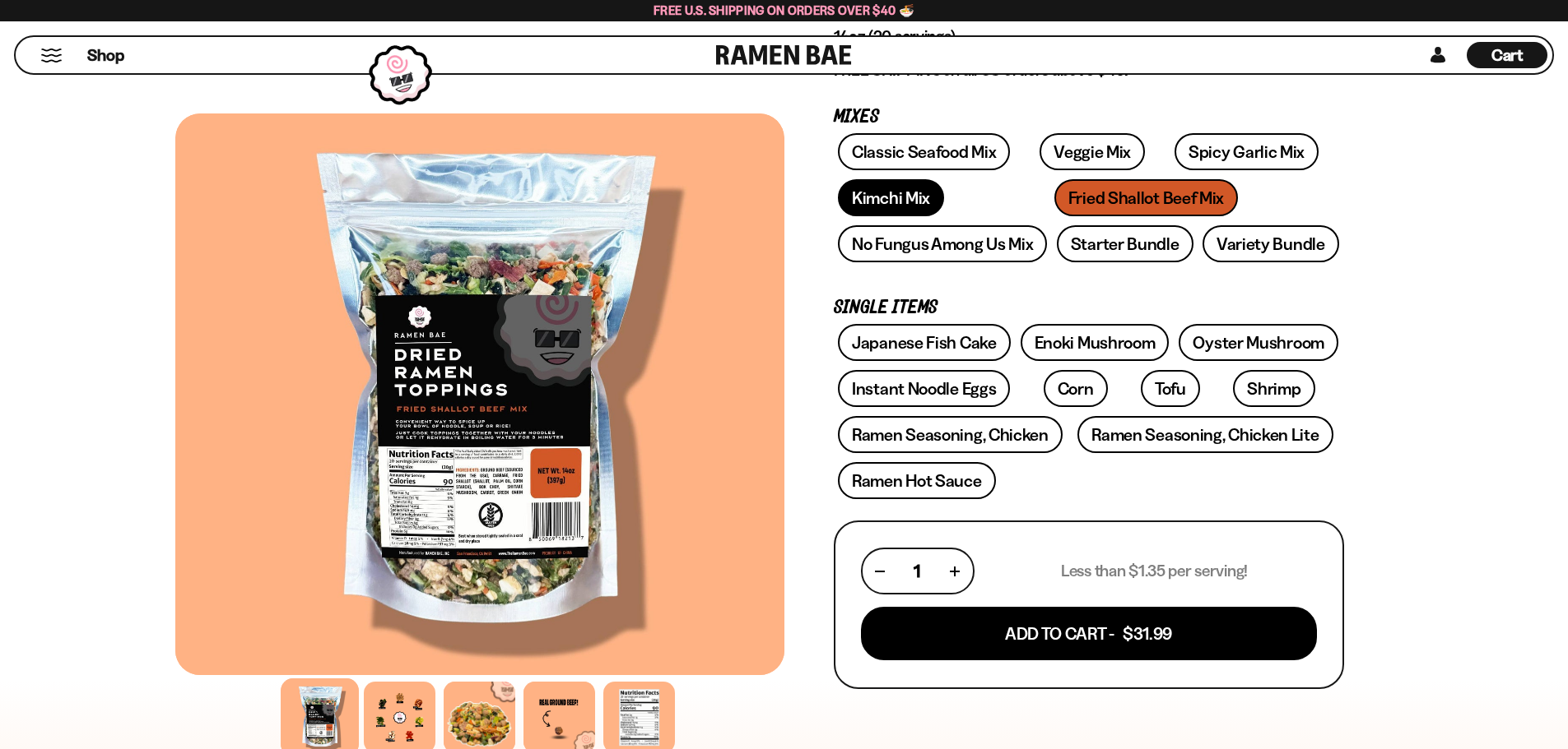
click at [863, 198] on link "Kimchi Mix" at bounding box center [891, 197] width 106 height 37
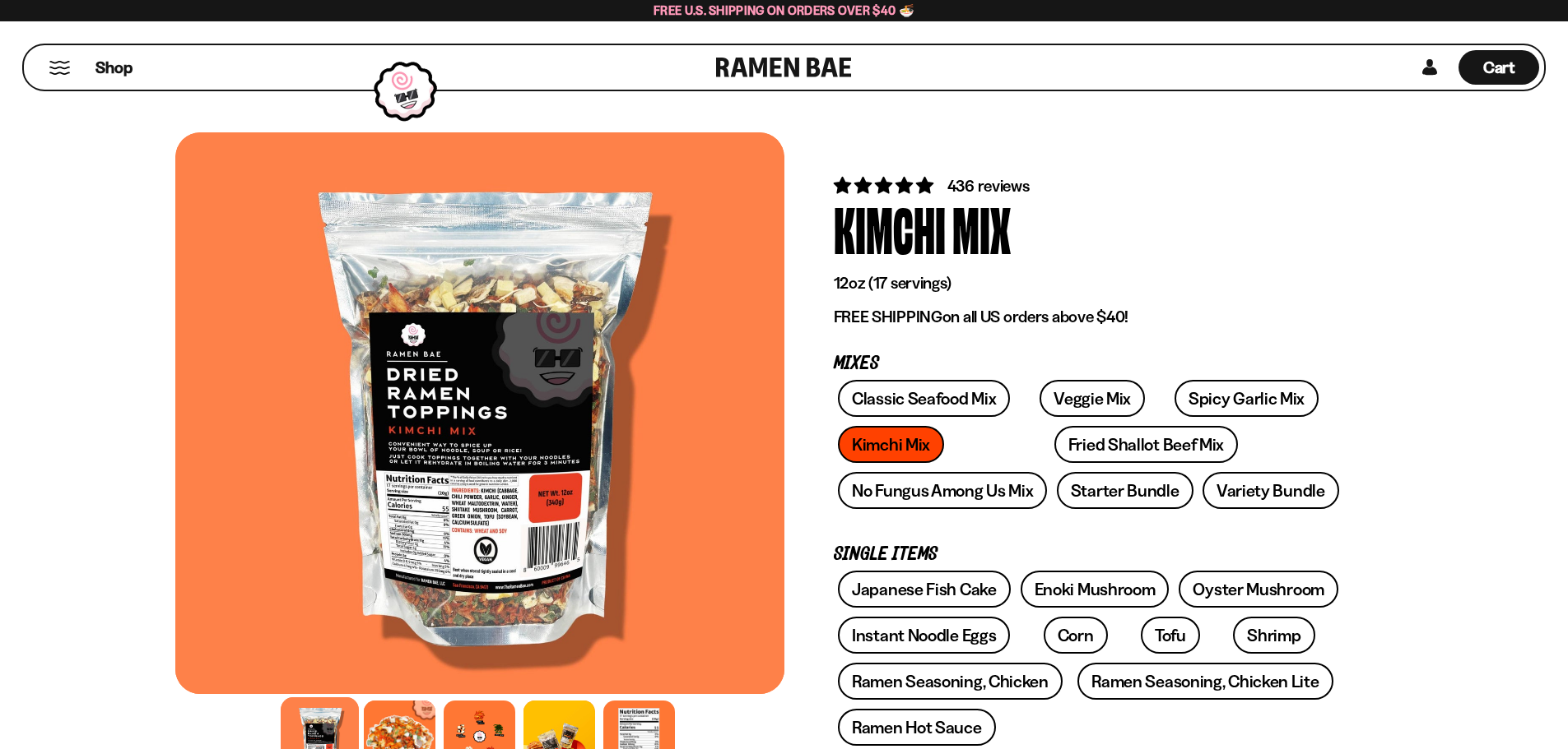
scroll to position [82, 0]
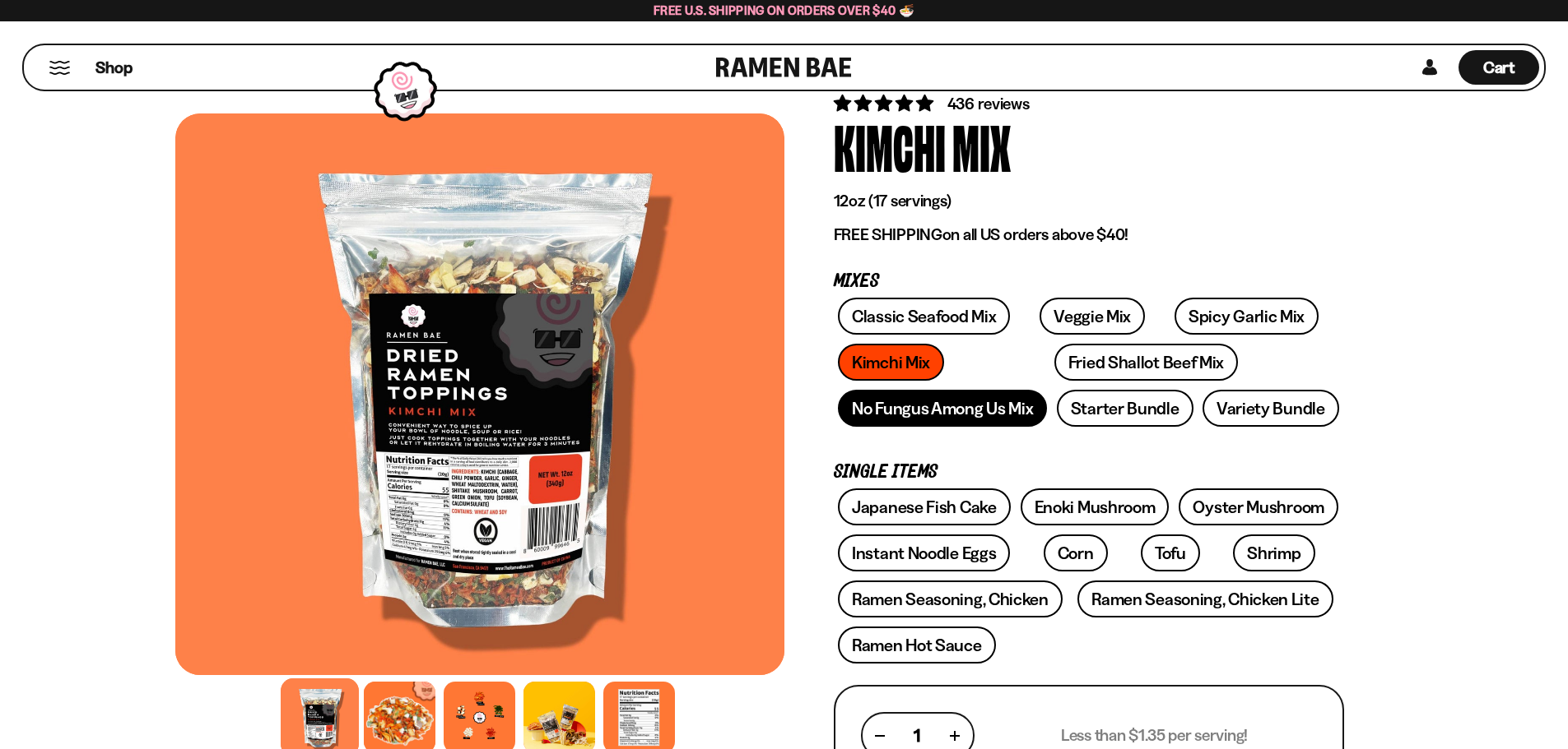
click at [936, 414] on link "No Fungus Among Us Mix" at bounding box center [942, 408] width 209 height 37
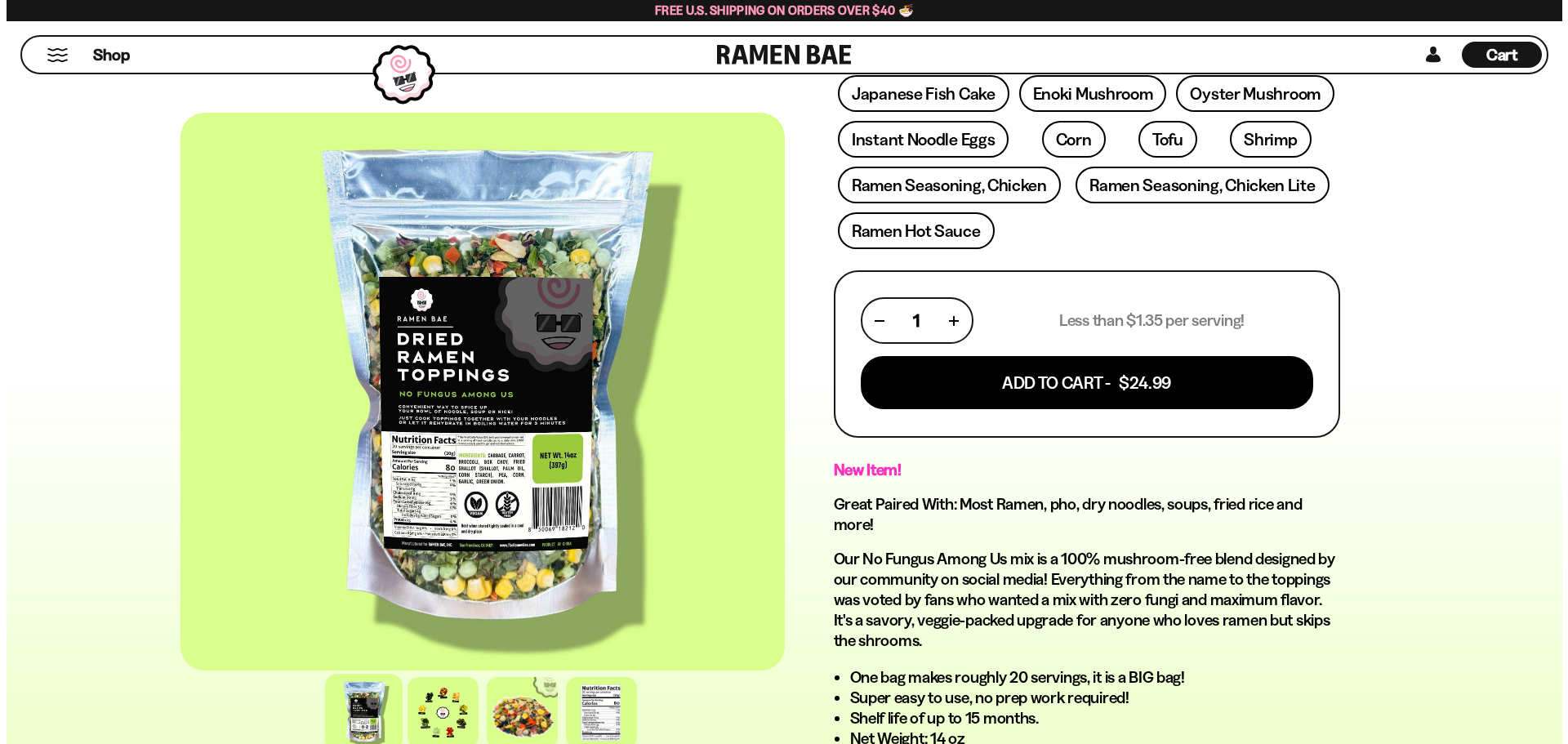
scroll to position [490, 0]
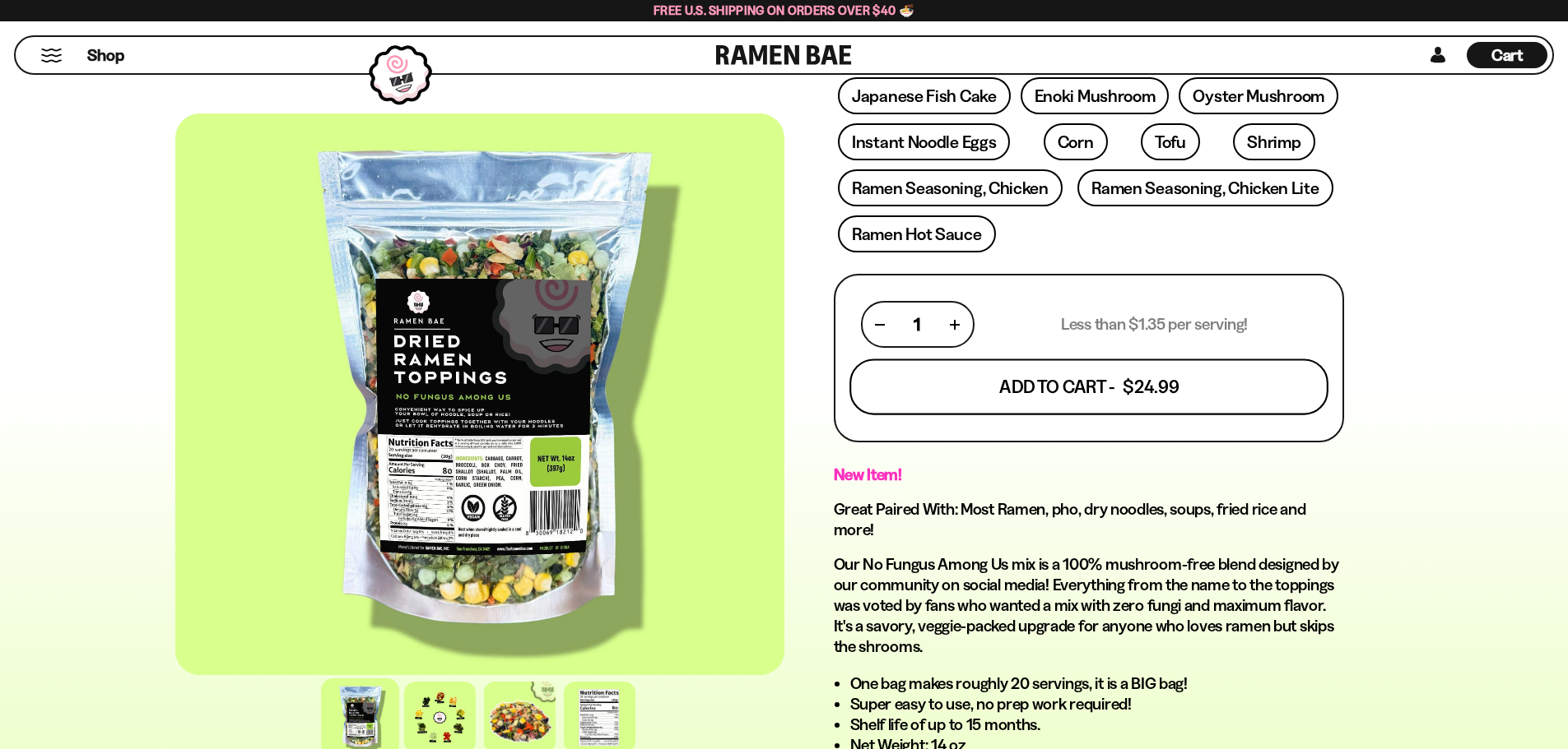
click at [1056, 387] on button "Add To Cart - $24.99" at bounding box center [1089, 387] width 479 height 56
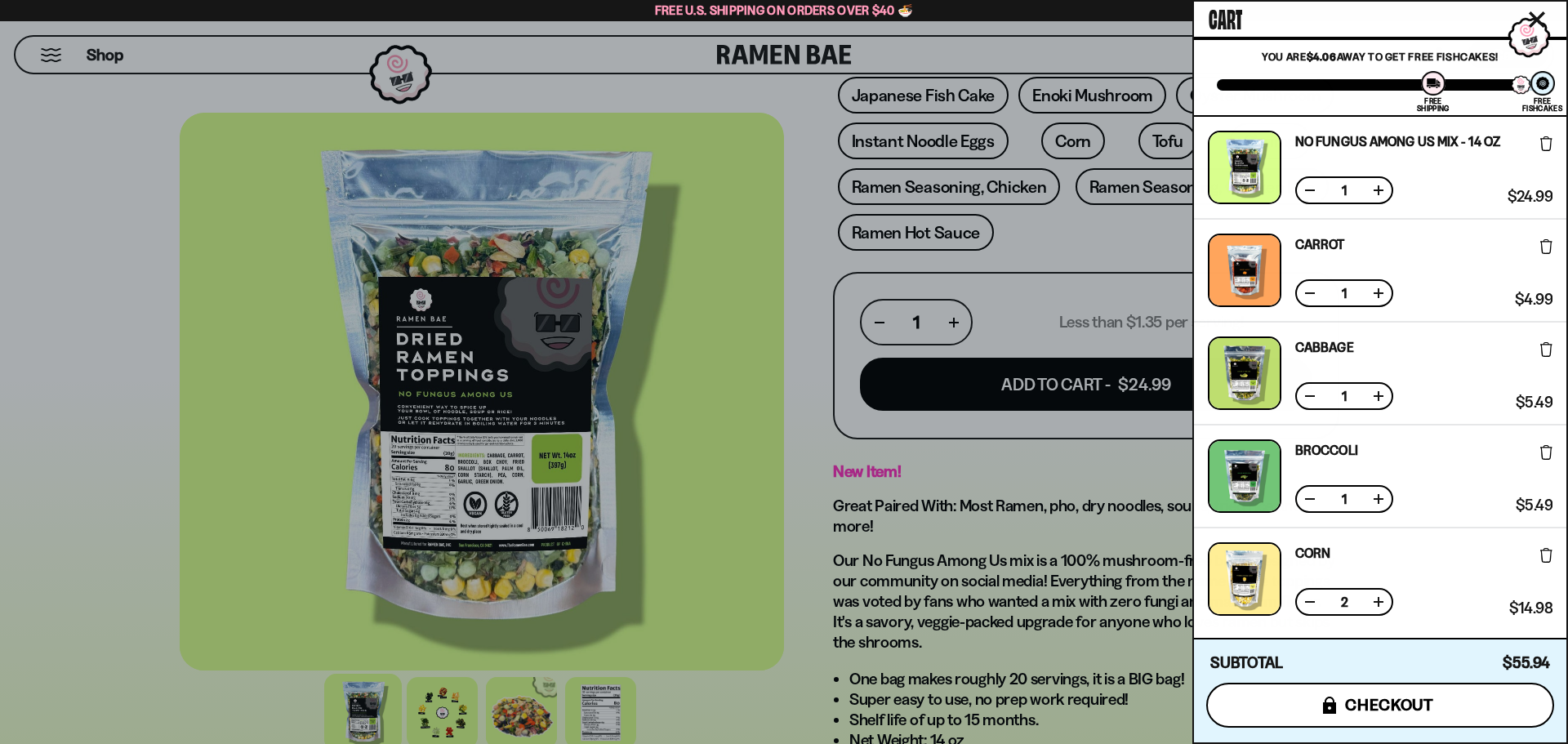
click at [1395, 710] on span "checkout" at bounding box center [1390, 705] width 89 height 18
